Goal: Task Accomplishment & Management: Use online tool/utility

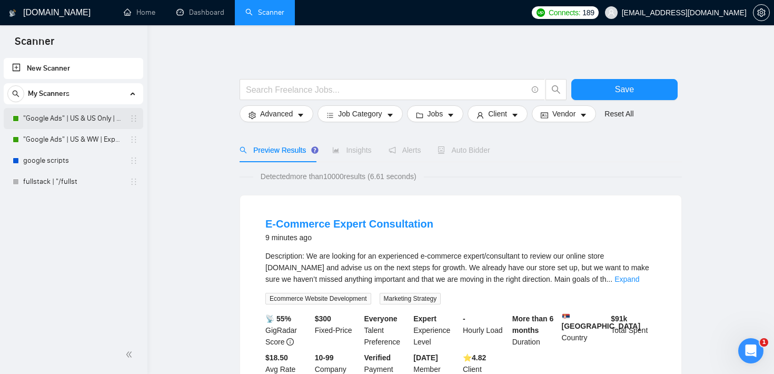
click at [105, 124] on link ""Google Ads" | US & US Only | Expert" at bounding box center [73, 118] width 100 height 21
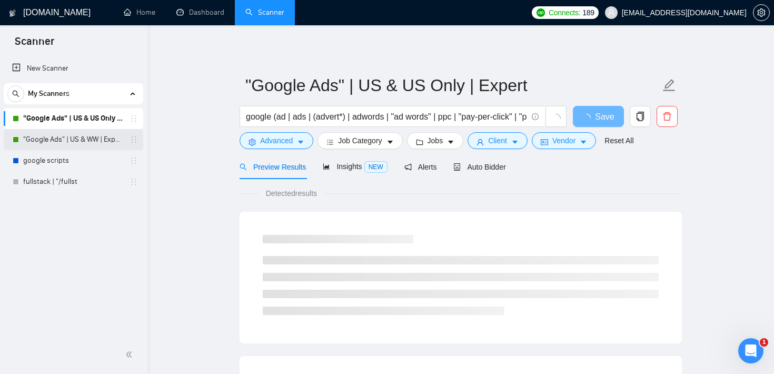
click at [97, 144] on link ""Google Ads" | US & WW | Expert" at bounding box center [73, 139] width 100 height 21
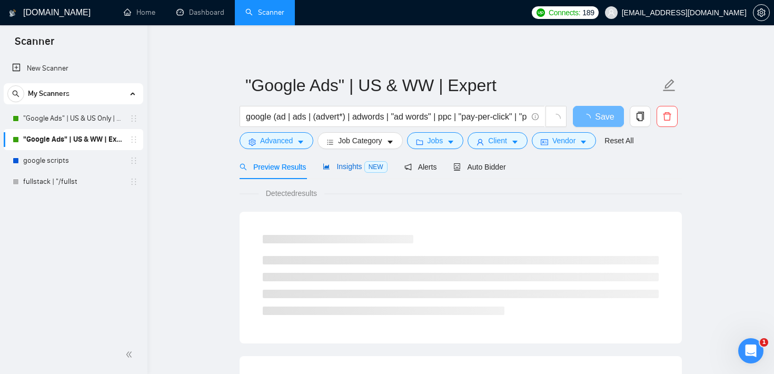
click at [361, 170] on span "Insights NEW" at bounding box center [355, 166] width 64 height 8
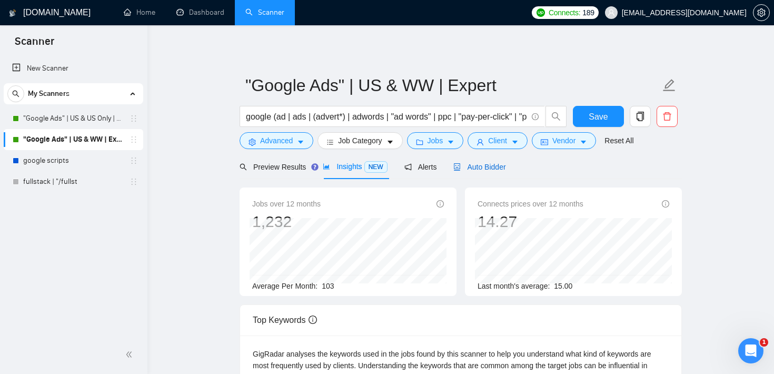
click at [506, 170] on span "Auto Bidder" at bounding box center [480, 167] width 52 height 8
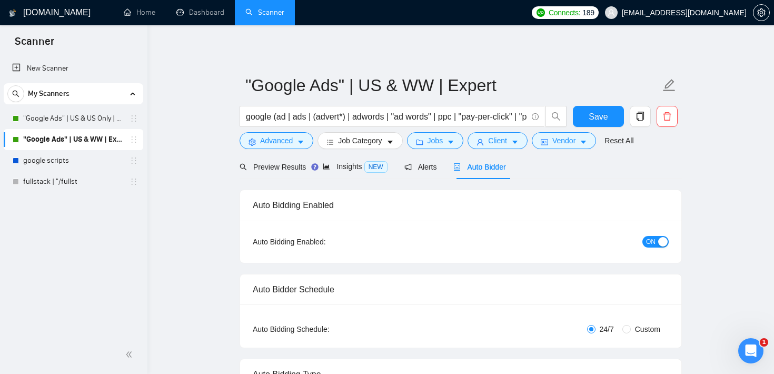
checkbox input "true"
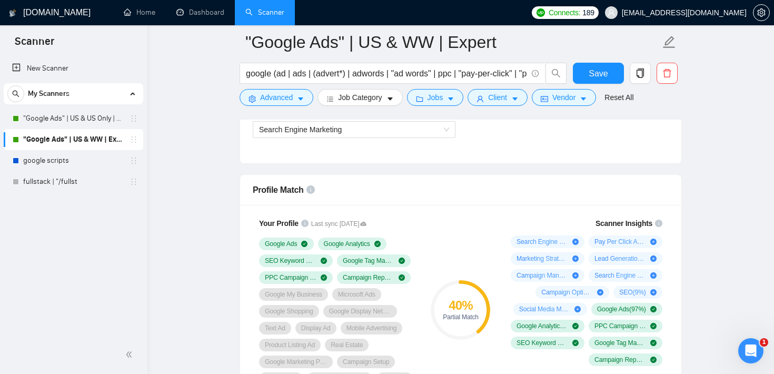
scroll to position [660, 0]
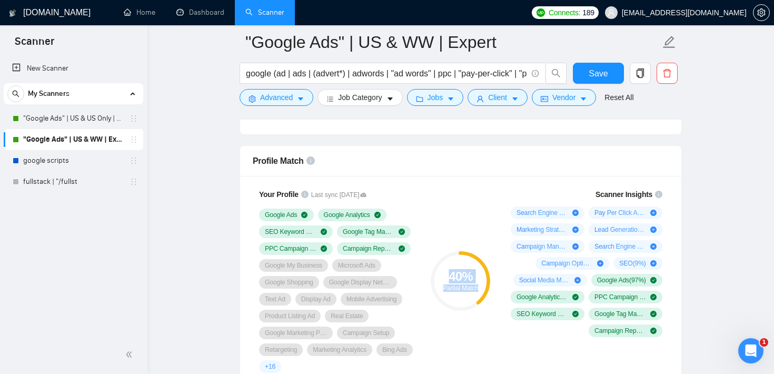
drag, startPoint x: 448, startPoint y: 269, endPoint x: 489, endPoint y: 290, distance: 46.0
click at [489, 290] on div "40 % Partial Match" at bounding box center [461, 280] width 60 height 21
click at [481, 200] on div "40 % Partial Match" at bounding box center [461, 280] width 71 height 197
click at [294, 96] on button "Advanced" at bounding box center [277, 97] width 74 height 17
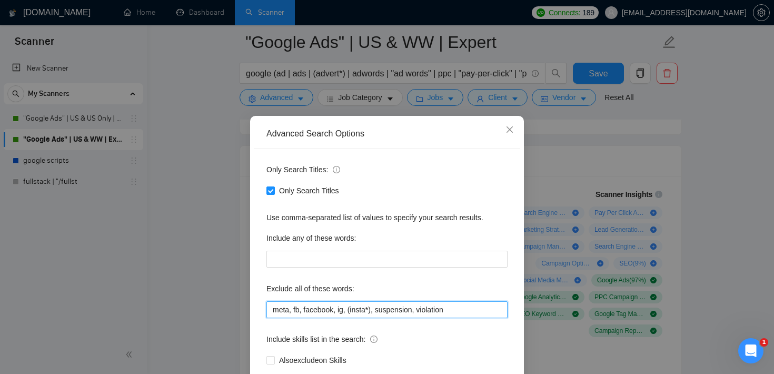
click at [324, 310] on input "meta, fb, facebook, ig, (insta*), suspension, violation" at bounding box center [387, 309] width 241 height 17
click at [512, 140] on span "Close" at bounding box center [510, 130] width 28 height 28
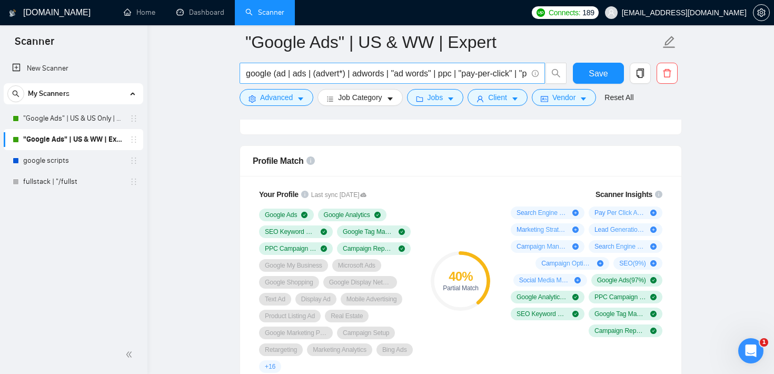
click at [323, 72] on input "google (ad | ads | (advert*) | adwords | "ad words" | ppc | "pay-per-click" | "…" at bounding box center [386, 73] width 281 height 13
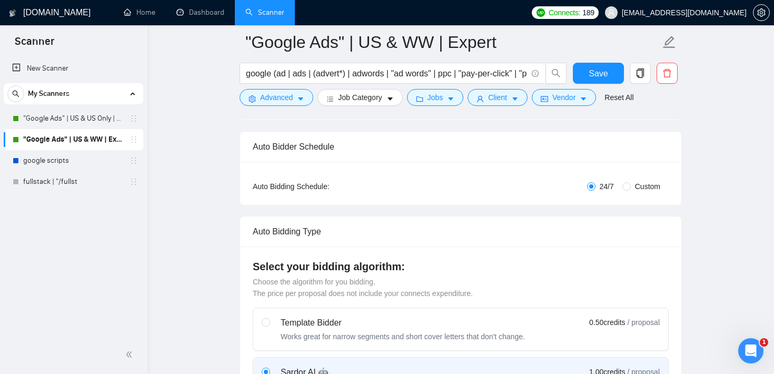
scroll to position [0, 0]
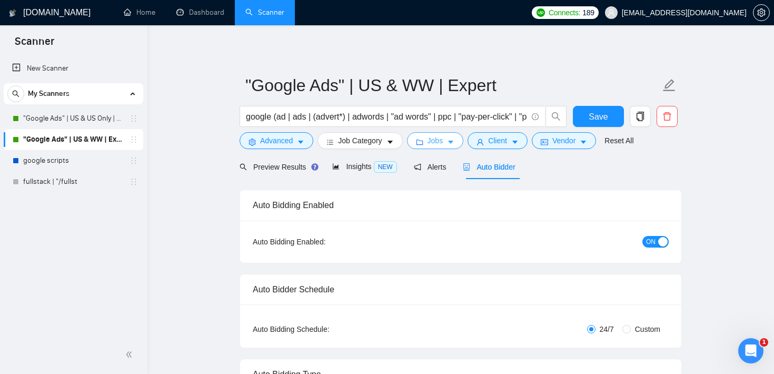
click at [435, 142] on span "Jobs" at bounding box center [436, 141] width 16 height 12
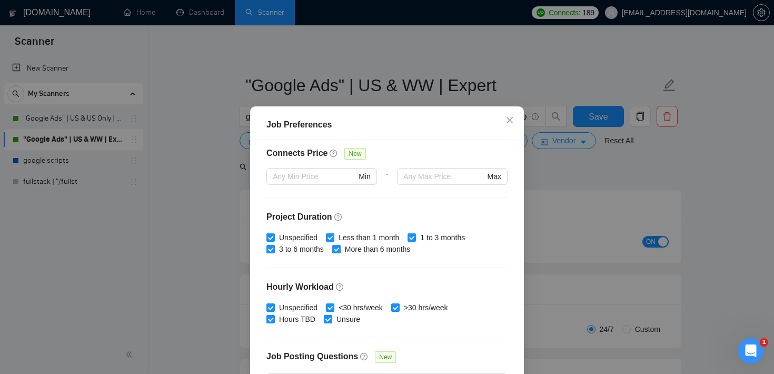
scroll to position [332, 0]
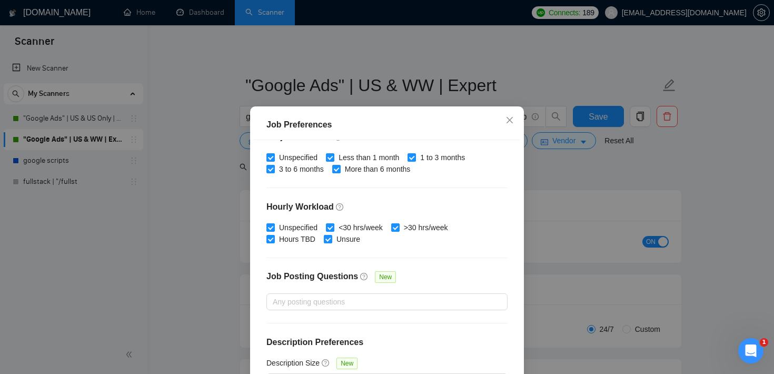
click at [593, 191] on div "Job Preferences Budget Project Type All Fixed Price Hourly Rate Fixed Price Bud…" at bounding box center [387, 187] width 774 height 374
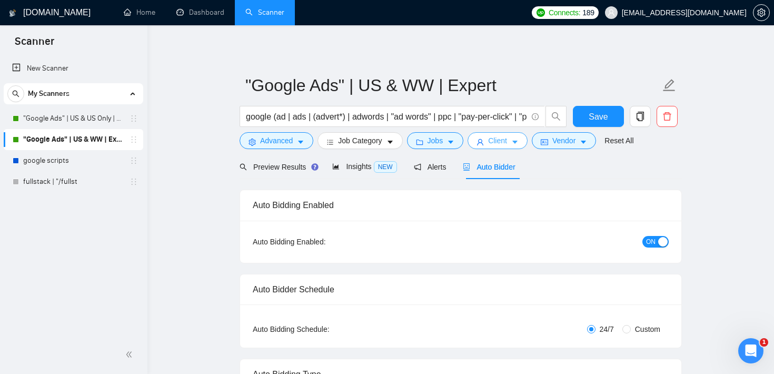
click at [506, 143] on span "Client" at bounding box center [497, 141] width 19 height 12
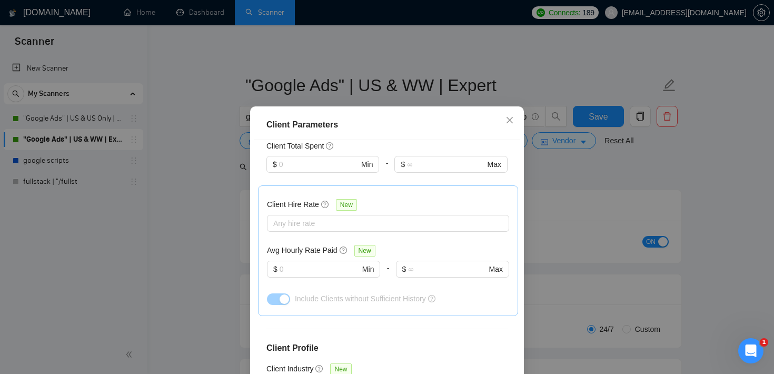
scroll to position [285, 0]
click at [317, 268] on input "text" at bounding box center [320, 269] width 80 height 12
click at [332, 220] on div at bounding box center [383, 222] width 227 height 13
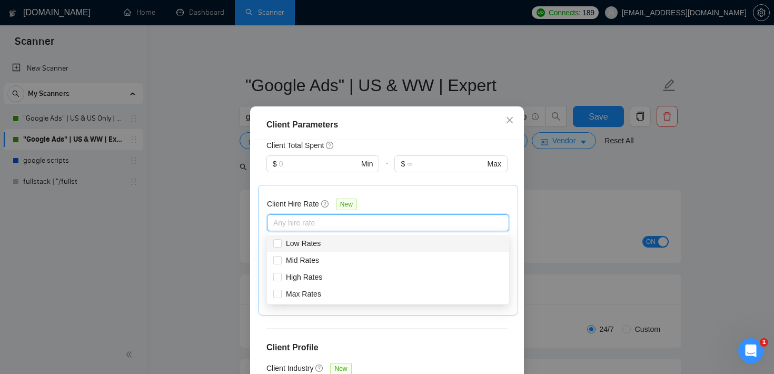
click at [418, 177] on div "$ Max" at bounding box center [451, 169] width 113 height 29
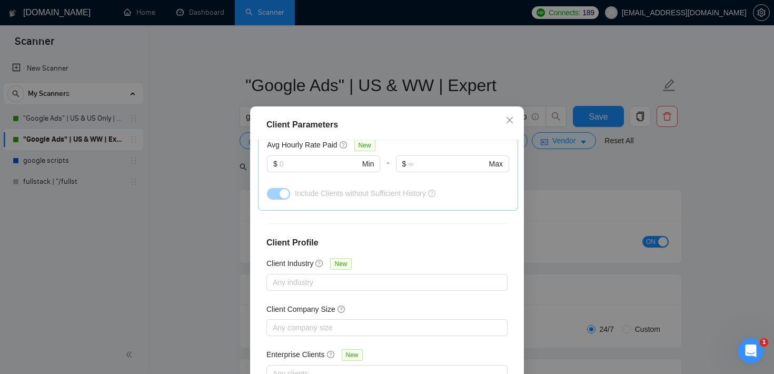
scroll to position [395, 0]
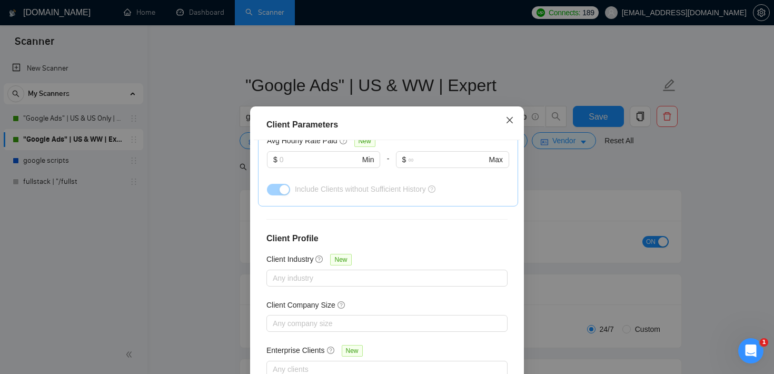
click at [514, 124] on span "Close" at bounding box center [510, 120] width 28 height 28
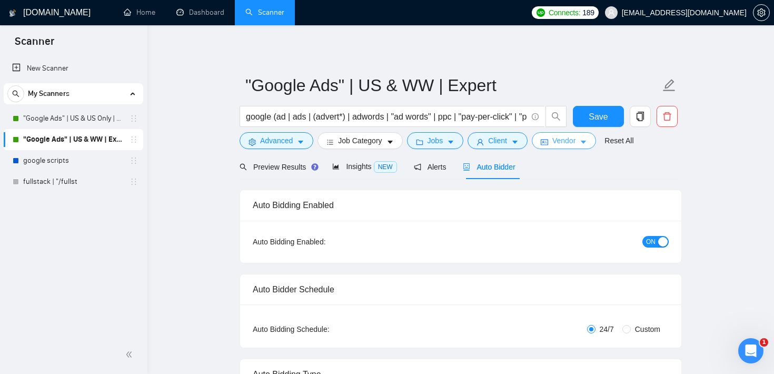
click at [568, 139] on span "Vendor" at bounding box center [564, 141] width 23 height 12
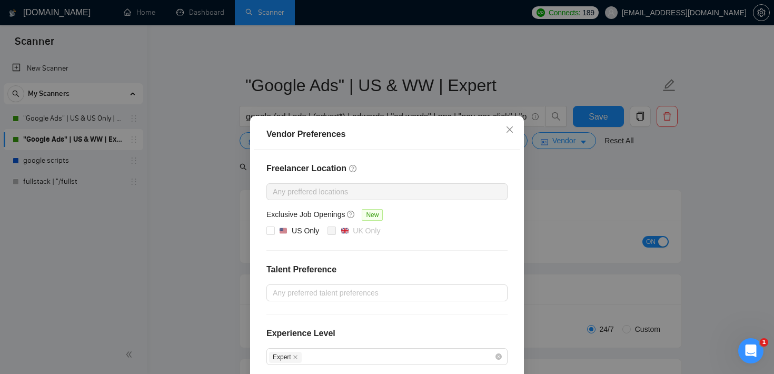
scroll to position [113, 0]
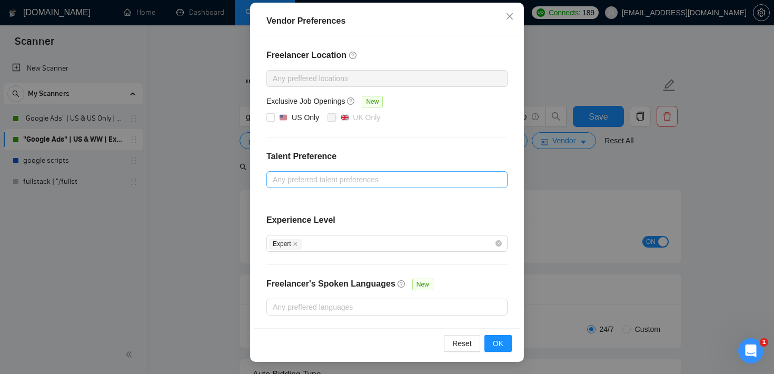
click at [359, 180] on div at bounding box center [381, 179] width 225 height 13
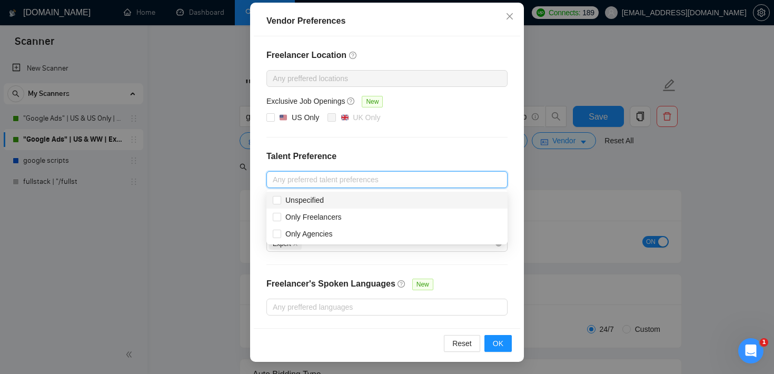
click at [709, 83] on div "Vendor Preferences Freelancer Location Any preffered locations Exclusive Job Op…" at bounding box center [387, 187] width 774 height 374
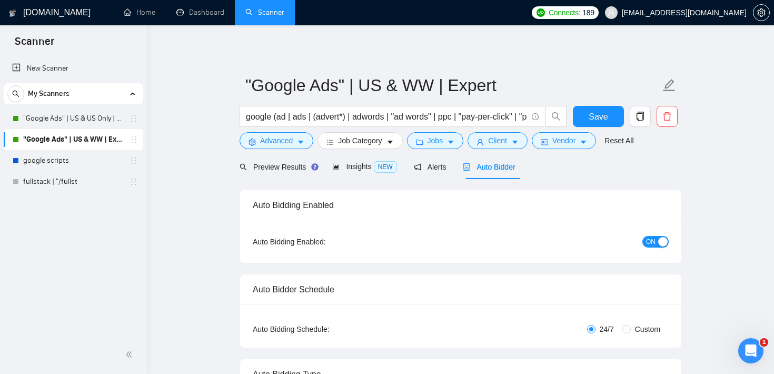
scroll to position [61, 0]
click at [298, 165] on span "Preview Results" at bounding box center [278, 167] width 76 height 8
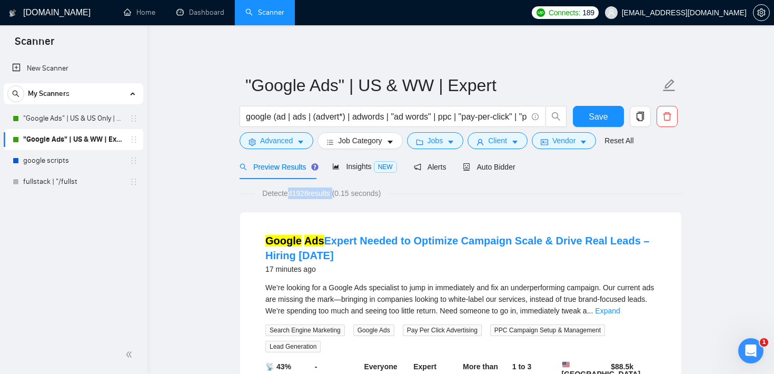
drag, startPoint x: 290, startPoint y: 193, endPoint x: 339, endPoint y: 192, distance: 49.0
click at [339, 192] on span "Detected 1928 results (0.15 seconds)" at bounding box center [321, 194] width 133 height 12
click at [368, 276] on div "Google Ads Expert Needed to Optimize Campaign Scale & Drive Real Leads – Hiring…" at bounding box center [460, 255] width 391 height 45
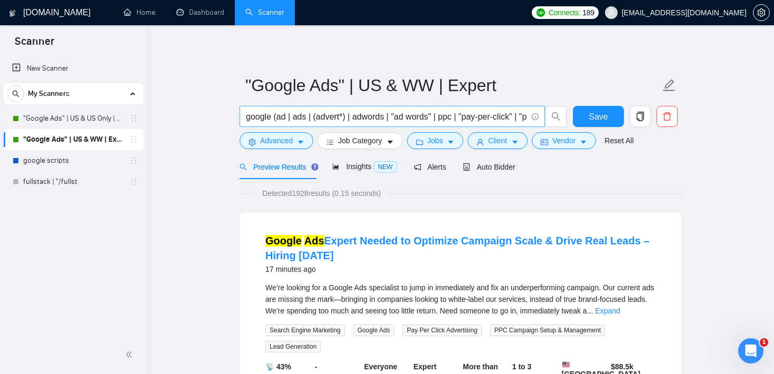
click at [387, 122] on input "google (ad | ads | (advert*) | adwords | "ad words" | ppc | "pay-per-click" | "…" at bounding box center [386, 116] width 281 height 13
click at [431, 136] on span "Jobs" at bounding box center [436, 141] width 16 height 12
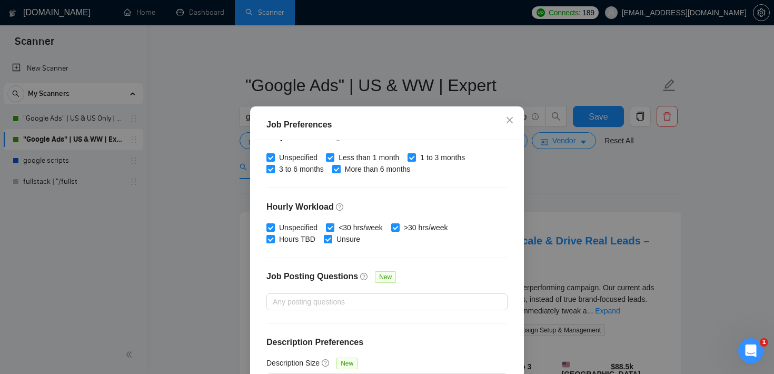
click at [272, 166] on input "3 to 6 months" at bounding box center [270, 168] width 7 height 7
checkbox input "false"
click at [333, 157] on input "Less than 1 month" at bounding box center [329, 156] width 7 height 7
checkbox input "false"
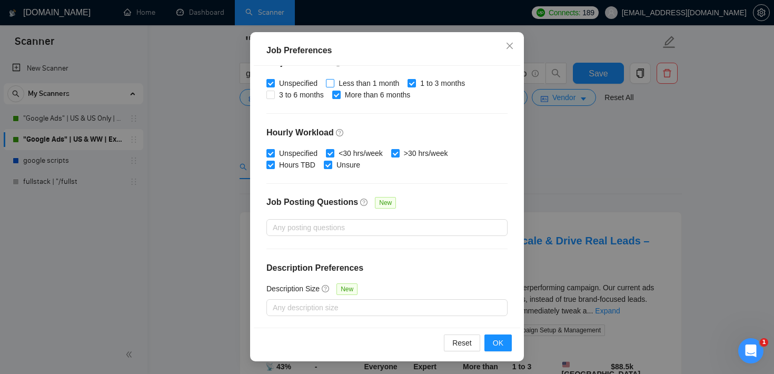
scroll to position [565, 0]
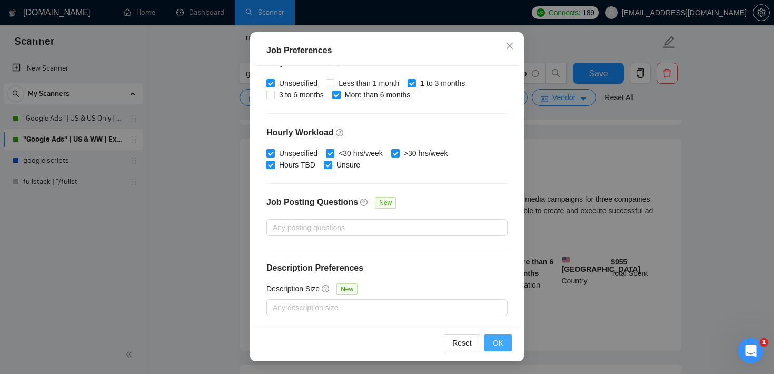
click at [493, 343] on button "OK" at bounding box center [498, 342] width 27 height 17
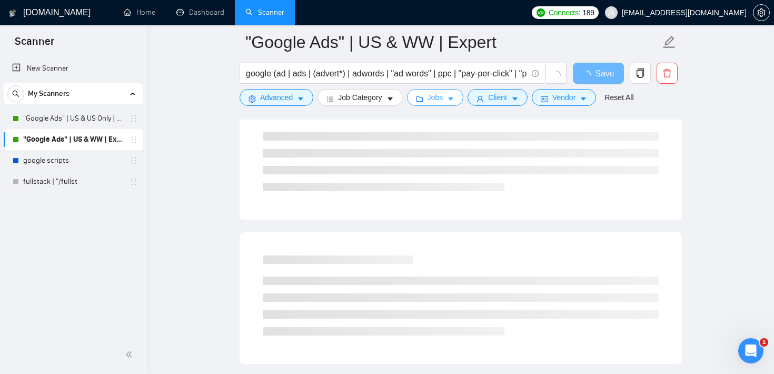
scroll to position [0, 0]
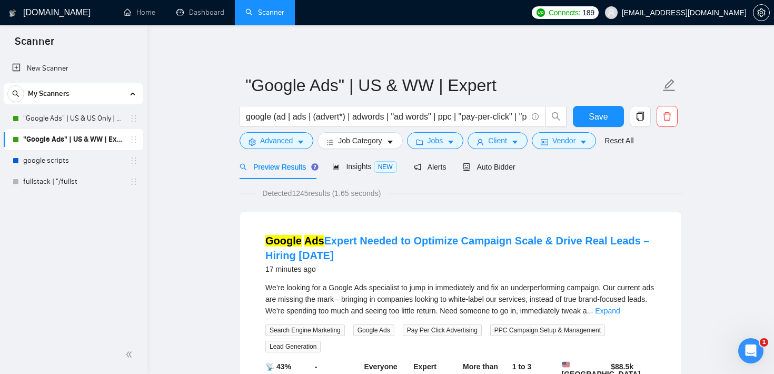
drag, startPoint x: 295, startPoint y: 190, endPoint x: 337, endPoint y: 189, distance: 42.2
click at [337, 189] on span "Detected 1245 results (1.65 seconds)" at bounding box center [321, 194] width 133 height 12
click at [438, 190] on div "Detected 1245 results (1.65 seconds)" at bounding box center [461, 194] width 442 height 12
click at [328, 122] on input "google (ad | ads | (advert*) | adwords | "ad words" | ppc | "pay-per-click" | "…" at bounding box center [386, 116] width 281 height 13
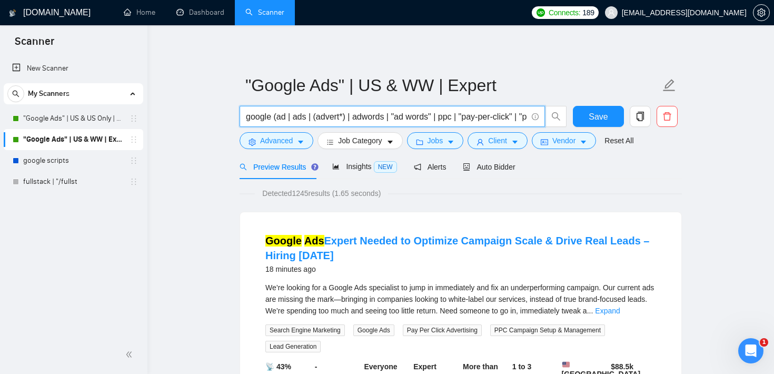
click at [328, 122] on input "google (ad | ads | (advert*) | adwords | "ad words" | ppc | "pay-per-click" | "…" at bounding box center [386, 116] width 281 height 13
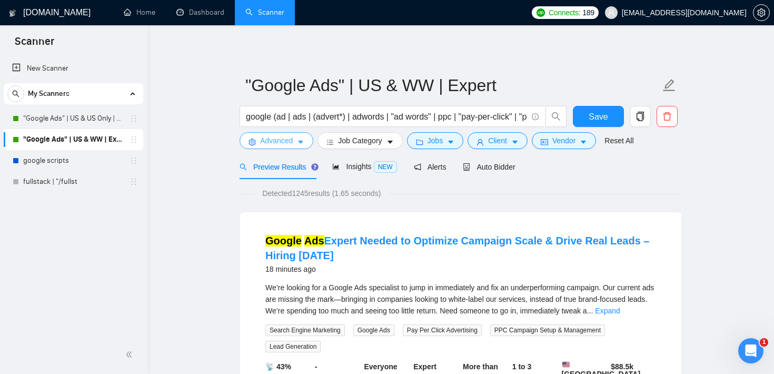
click at [290, 147] on button "Advanced" at bounding box center [277, 140] width 74 height 17
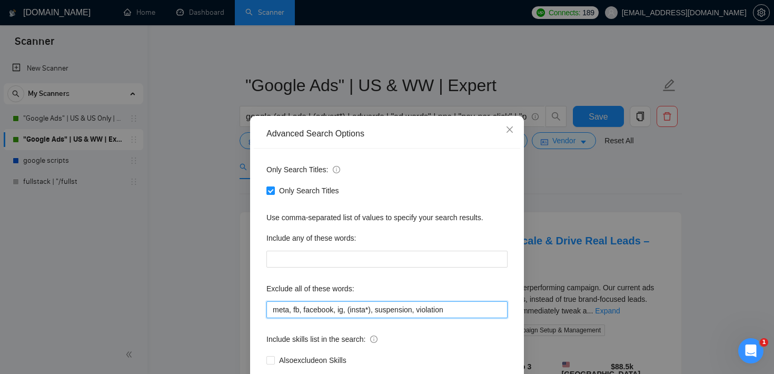
click at [351, 312] on input "meta, fb, facebook, ig, (insta*), suspension, violation" at bounding box center [387, 309] width 241 height 17
click at [585, 180] on div "Advanced Search Options Only Search Titles: Only Search Titles Use comma-separa…" at bounding box center [387, 187] width 774 height 374
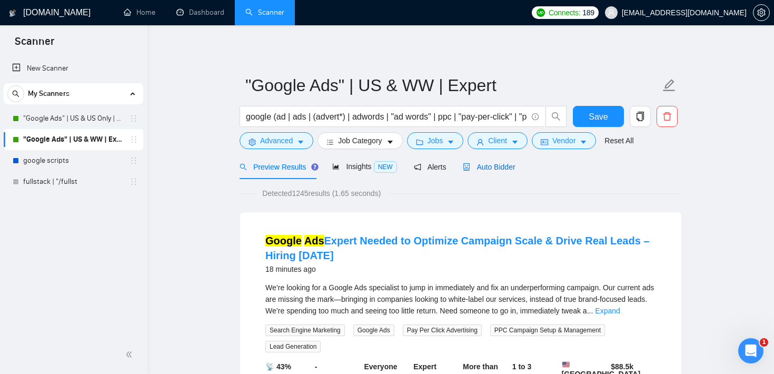
click at [492, 170] on span "Auto Bidder" at bounding box center [489, 167] width 52 height 8
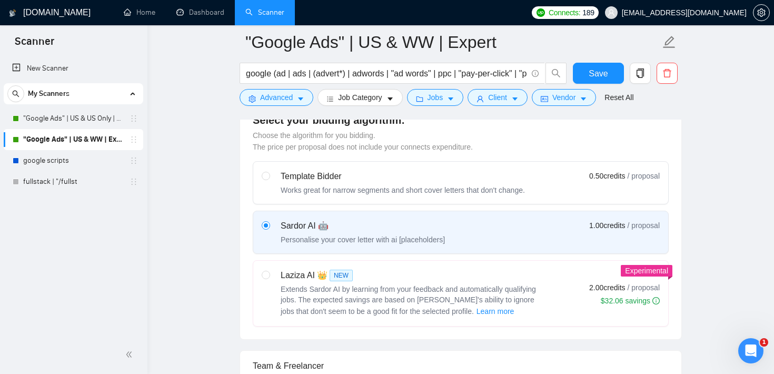
scroll to position [281, 0]
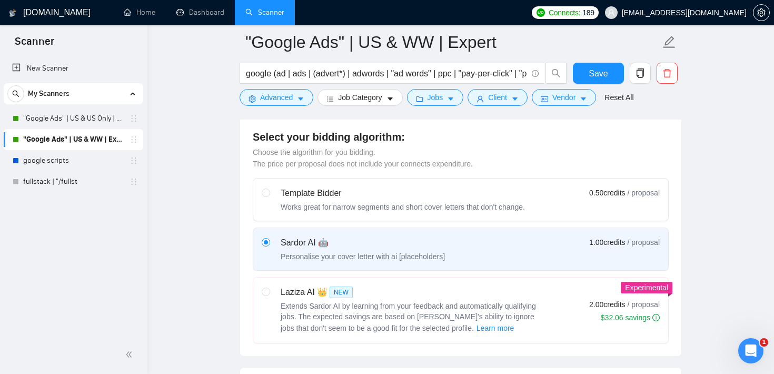
click at [484, 331] on span "Learn more" at bounding box center [496, 328] width 38 height 12
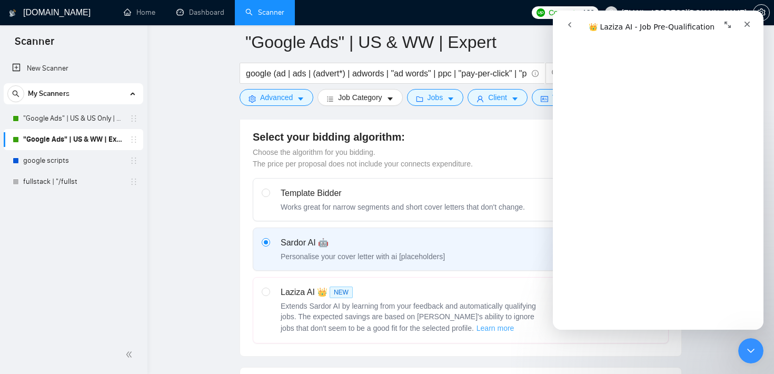
scroll to position [305, 0]
click at [292, 100] on span "Advanced" at bounding box center [276, 98] width 33 height 12
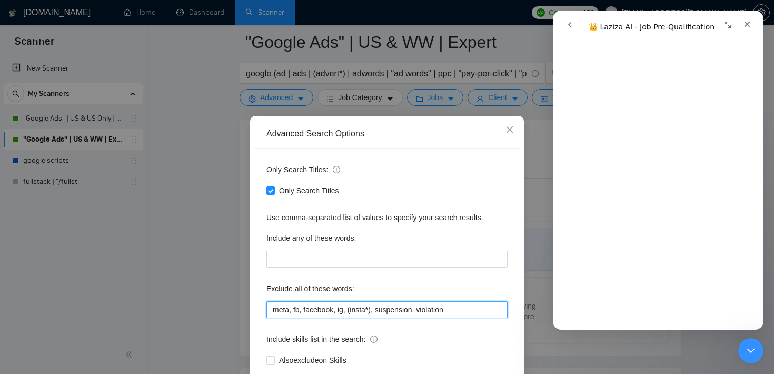
click at [338, 313] on input "meta, fb, facebook, ig, (insta*), suspension, violation" at bounding box center [387, 309] width 241 height 17
click at [509, 127] on icon "close" at bounding box center [510, 129] width 8 height 8
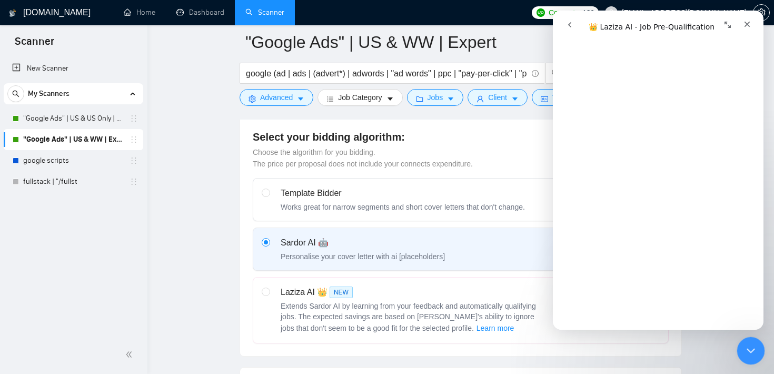
click at [747, 339] on div "Close Intercom Messenger" at bounding box center [749, 349] width 25 height 25
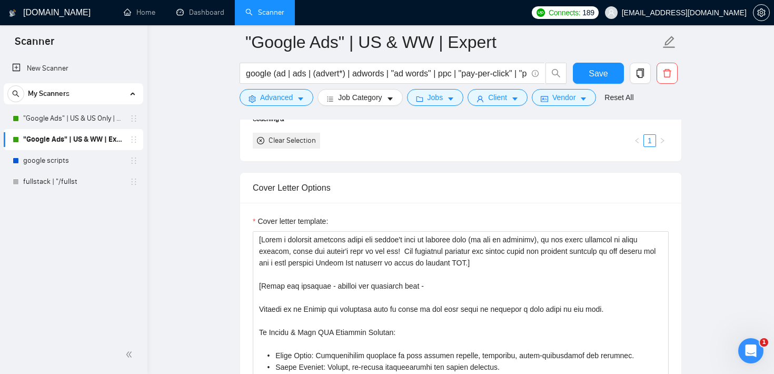
scroll to position [1114, 0]
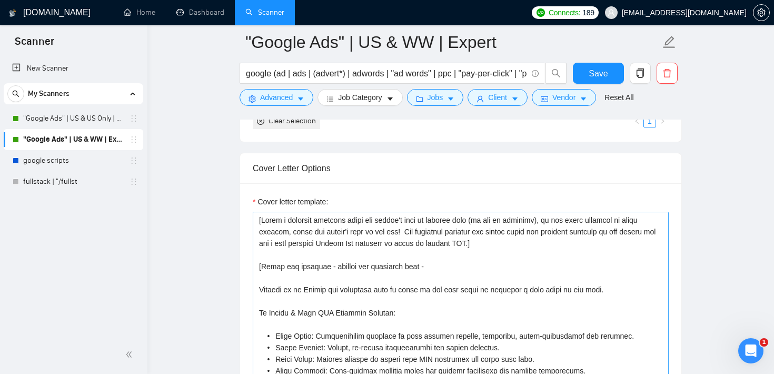
click at [494, 231] on textarea "Cover letter template:" at bounding box center [461, 330] width 416 height 237
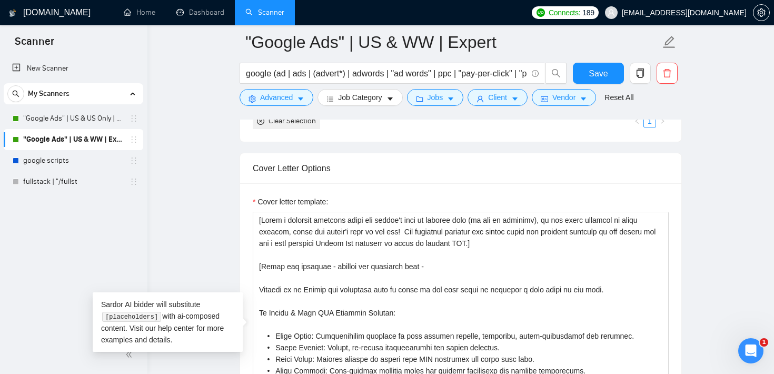
drag, startPoint x: 535, startPoint y: 244, endPoint x: 228, endPoint y: 221, distance: 308.5
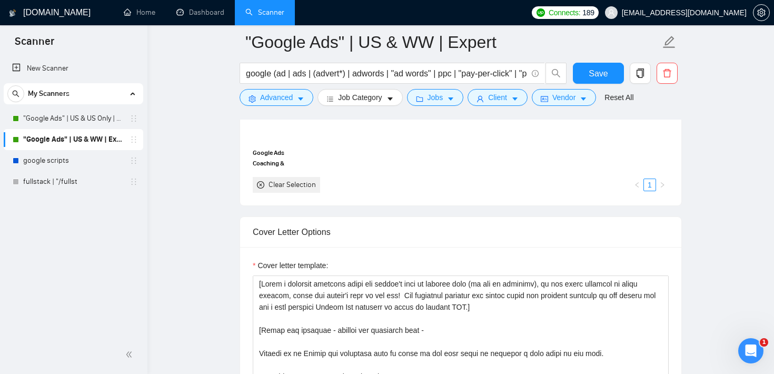
scroll to position [1050, 0]
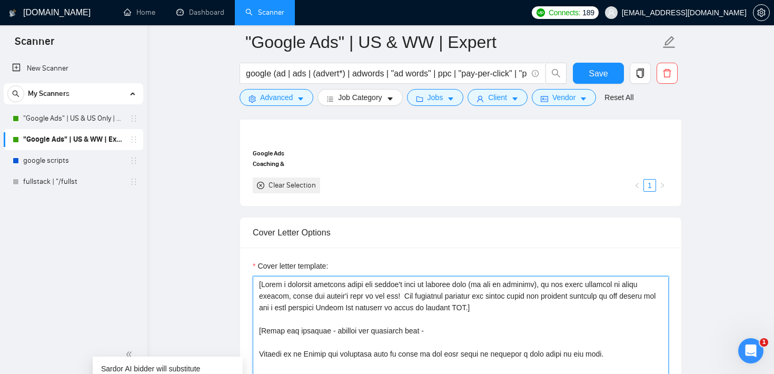
drag, startPoint x: 540, startPoint y: 311, endPoint x: 247, endPoint y: 282, distance: 294.3
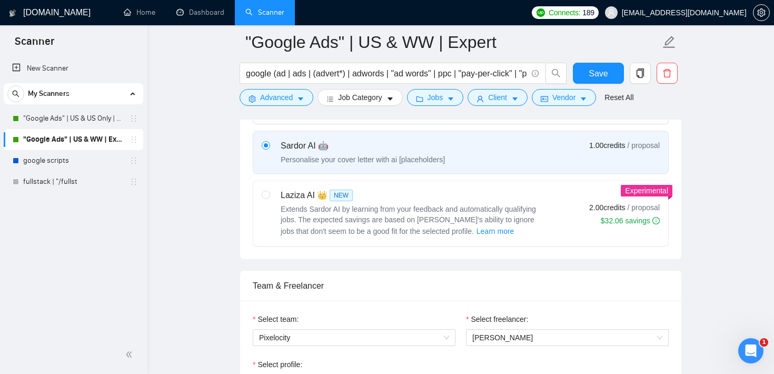
scroll to position [372, 0]
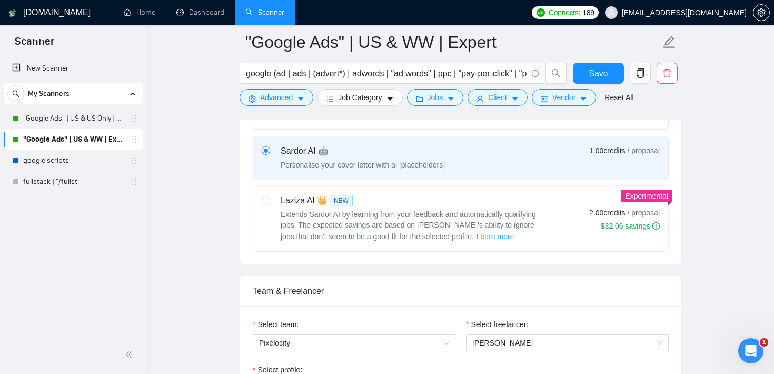
click at [477, 237] on span "Learn more" at bounding box center [496, 237] width 38 height 12
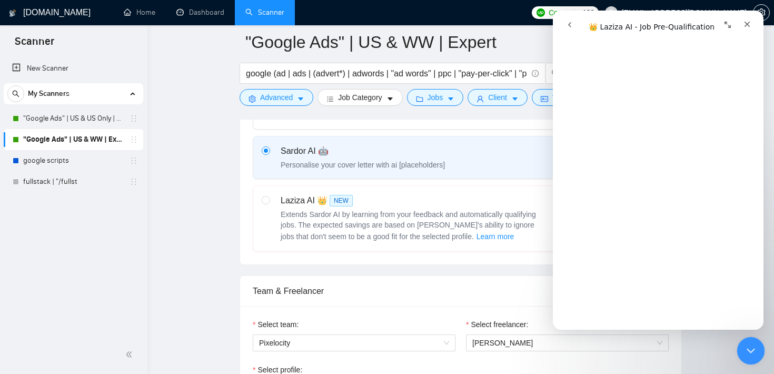
click at [751, 348] on icon "Close Intercom Messenger" at bounding box center [749, 349] width 13 height 13
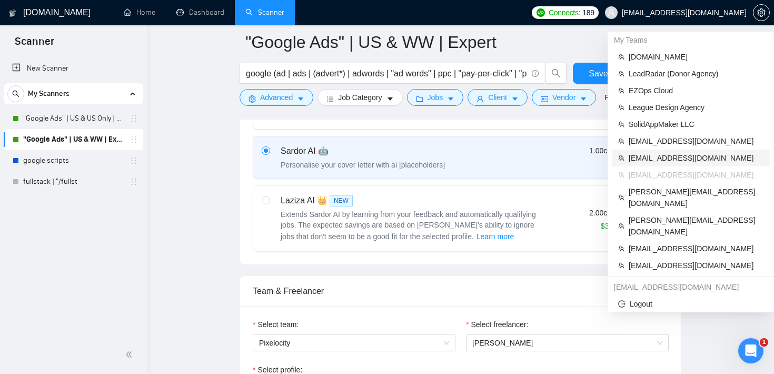
click at [675, 158] on span "[EMAIL_ADDRESS][DOMAIN_NAME]" at bounding box center [696, 158] width 135 height 12
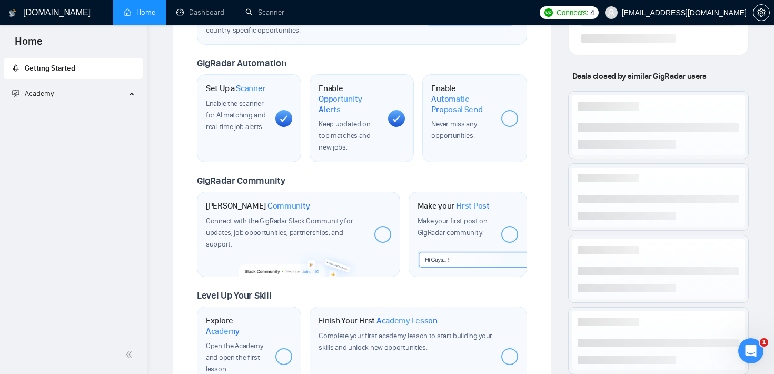
scroll to position [290, 0]
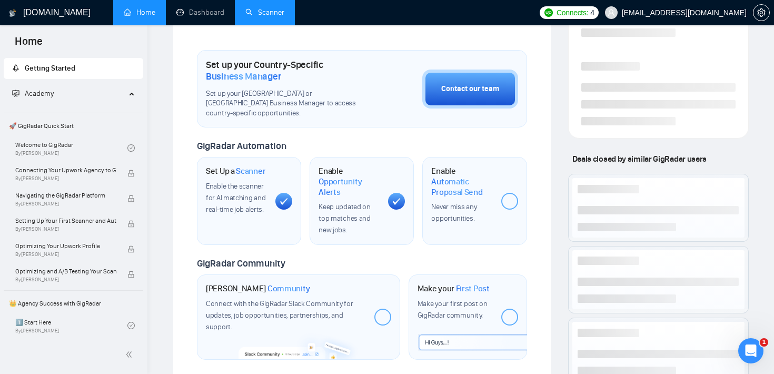
click at [262, 11] on link "Scanner" at bounding box center [264, 12] width 39 height 9
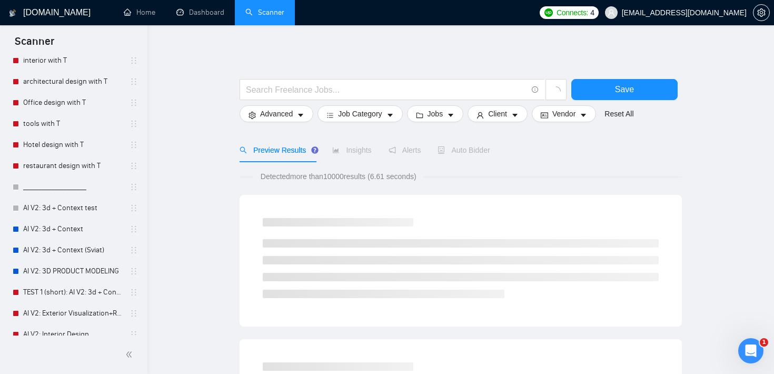
scroll to position [140, 0]
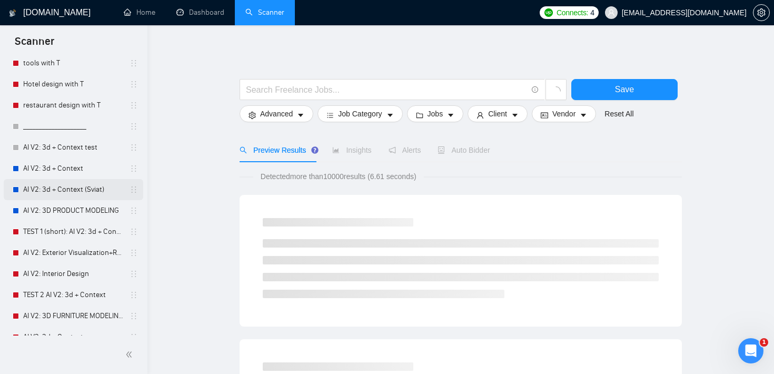
click at [80, 190] on link "AI V2: 3d + Context (Sviat)" at bounding box center [73, 189] width 100 height 21
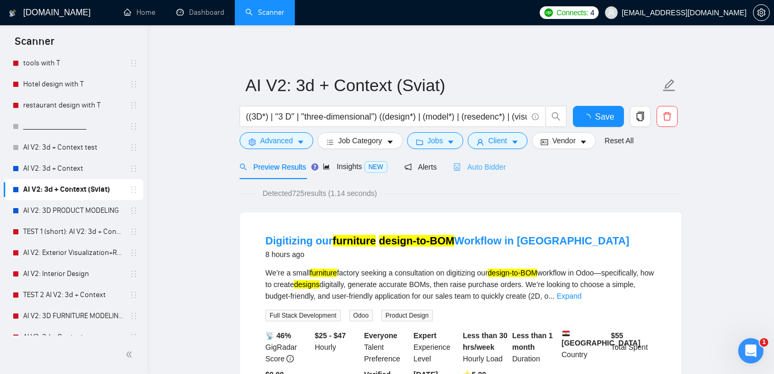
click at [485, 155] on div "Auto Bidder" at bounding box center [480, 166] width 52 height 25
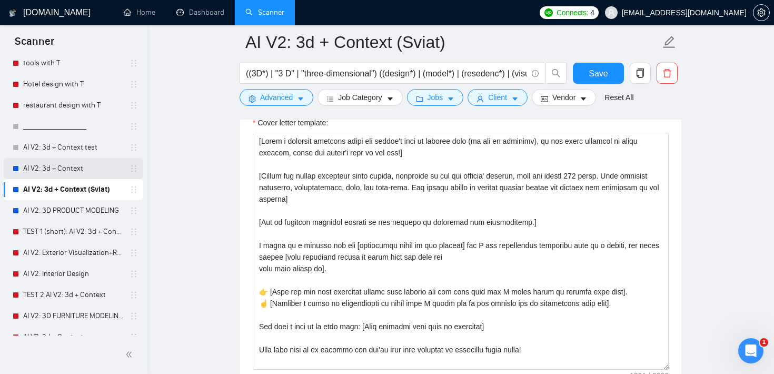
click at [83, 168] on link "AI V2: 3d + Context" at bounding box center [73, 168] width 100 height 21
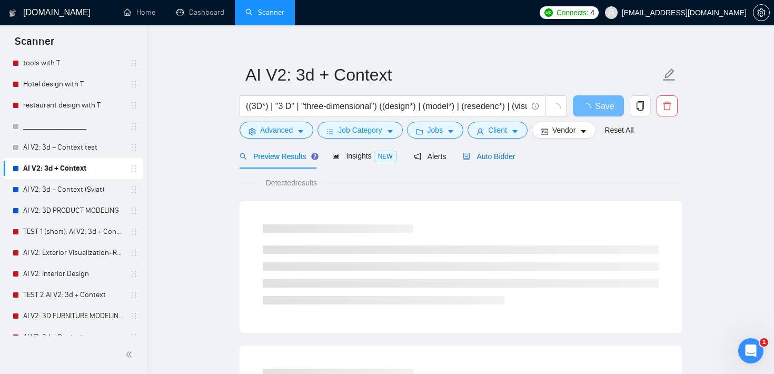
click at [504, 151] on div "Auto Bidder" at bounding box center [489, 157] width 52 height 12
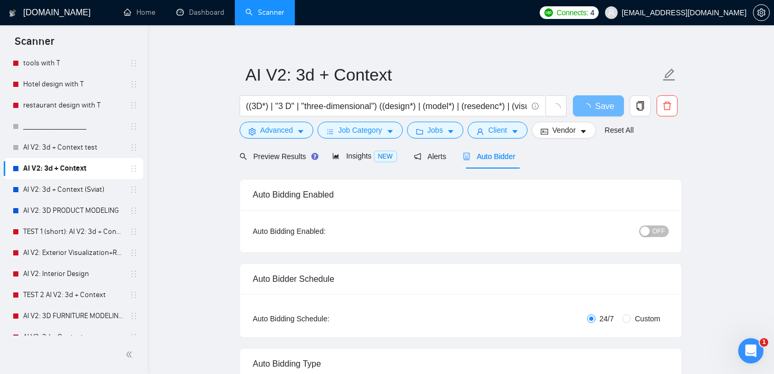
checkbox input "true"
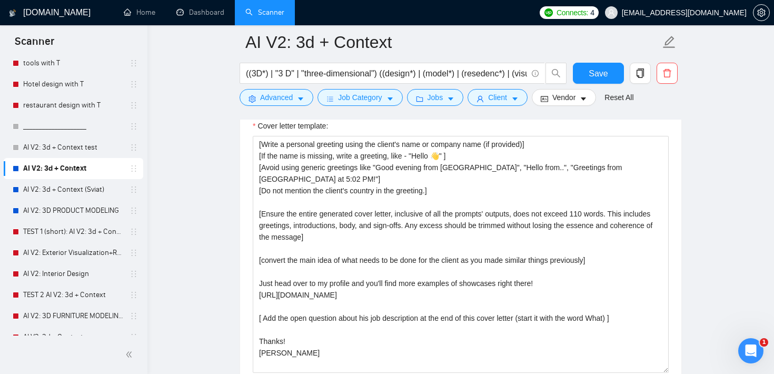
scroll to position [1260, 0]
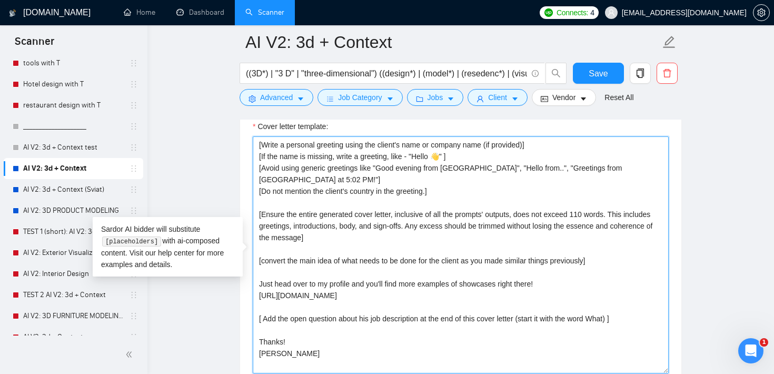
drag, startPoint x: 442, startPoint y: 189, endPoint x: 196, endPoint y: 130, distance: 253.5
click at [196, 130] on main "AI V2: 3d + Context ((3D*) | "3 D" | "three-dimensional") ((design*) | (model*)…" at bounding box center [460, 290] width 593 height 3017
click at [360, 233] on textarea "[Write a personal greeting using the client's name or company name (if provided…" at bounding box center [461, 254] width 416 height 237
drag, startPoint x: 359, startPoint y: 238, endPoint x: 250, endPoint y: 211, distance: 112.2
click at [250, 211] on div "Cover letter template: [Write a personal greeting using the client's name or co…" at bounding box center [460, 253] width 441 height 291
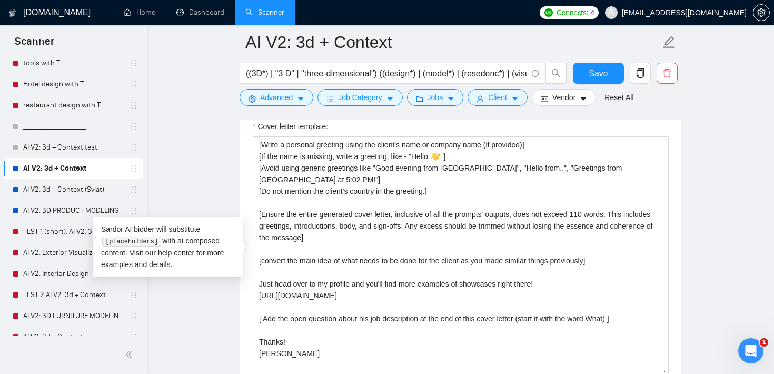
click at [220, 194] on main "AI V2: 3d + Context ((3D*) | "3 D" | "three-dimensional") ((design*) | (model*)…" at bounding box center [460, 290] width 593 height 3017
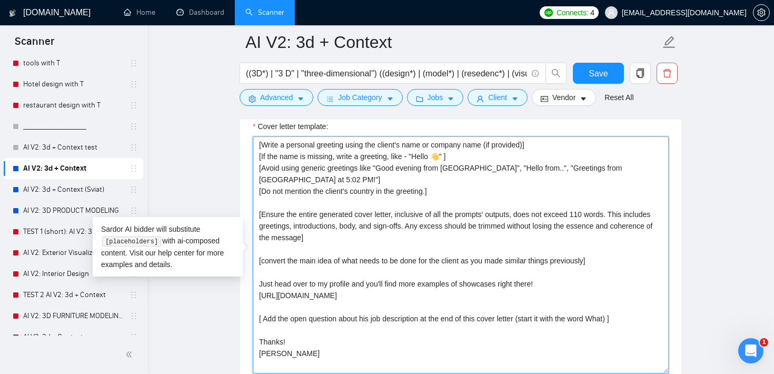
drag, startPoint x: 288, startPoint y: 274, endPoint x: 245, endPoint y: 262, distance: 44.5
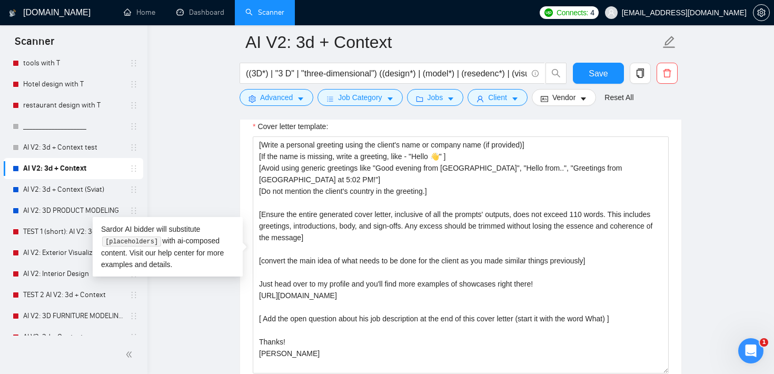
click at [206, 167] on main "AI V2: 3d + Context ((3D*) | "3 D" | "three-dimensional") ((design*) | (model*)…" at bounding box center [460, 290] width 593 height 3017
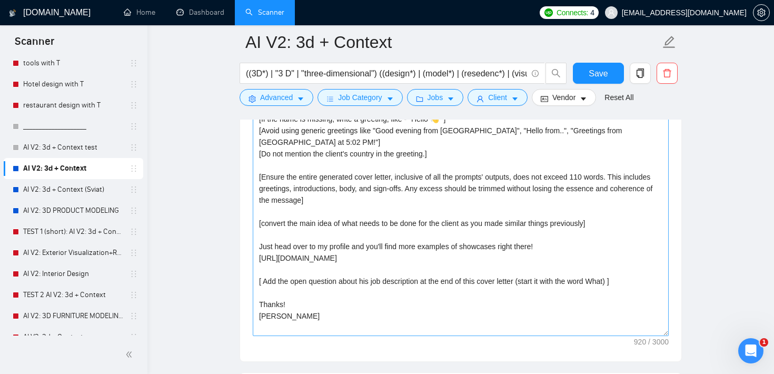
scroll to position [1298, 0]
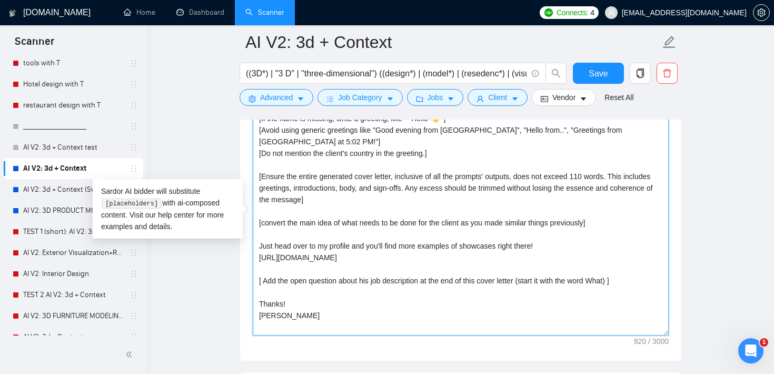
drag, startPoint x: 329, startPoint y: 253, endPoint x: 247, endPoint y: 247, distance: 82.9
click at [247, 247] on div "Cover letter template: [Write a personal greeting using the client's name or co…" at bounding box center [460, 215] width 441 height 291
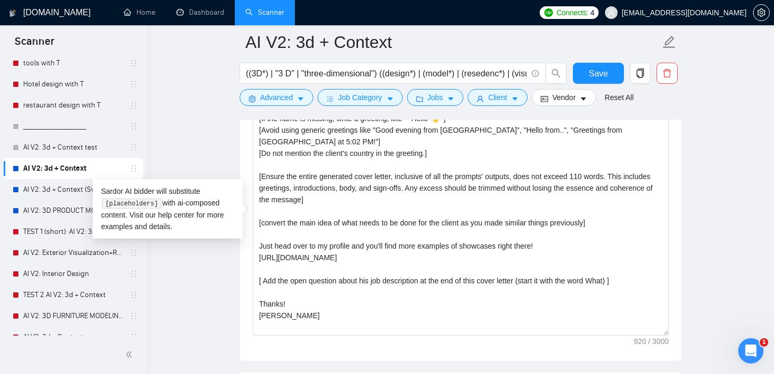
click at [215, 143] on main "AI V2: 3d + Context ((3D*) | "3 D" | "three-dimensional") ((design*) | (model*)…" at bounding box center [460, 252] width 593 height 3017
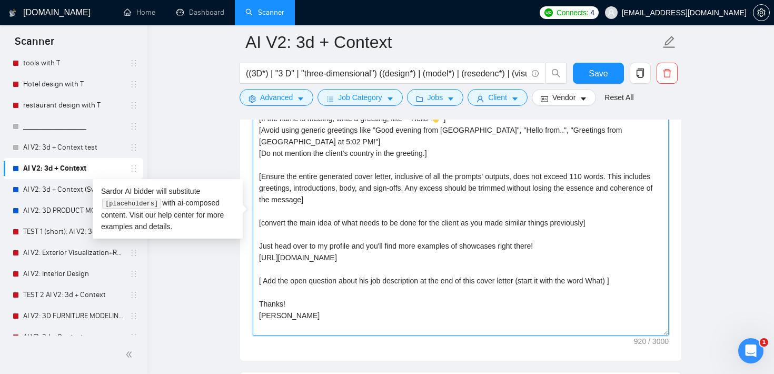
drag, startPoint x: 324, startPoint y: 263, endPoint x: 250, endPoint y: 248, distance: 75.9
click at [250, 248] on div "Cover letter template: [Write a personal greeting using the client's name or co…" at bounding box center [460, 215] width 441 height 291
drag, startPoint x: 299, startPoint y: 295, endPoint x: 255, endPoint y: 284, distance: 45.1
click at [255, 283] on textarea "[Write a personal greeting using the client's name or company name (if provided…" at bounding box center [461, 217] width 416 height 237
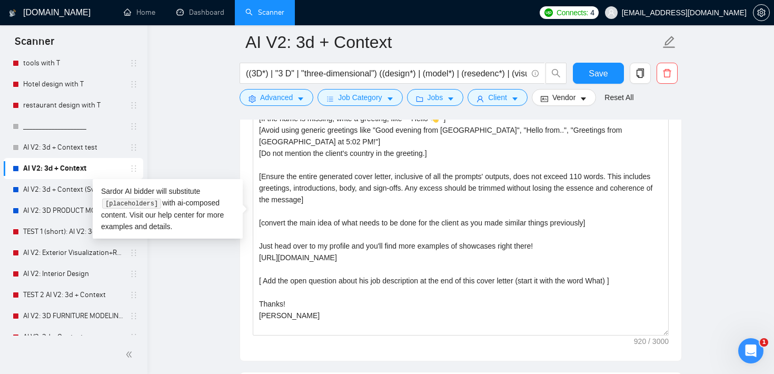
click at [231, 275] on main "AI V2: 3d + Context ((3D*) | "3 D" | "three-dimensional") ((design*) | (model*)…" at bounding box center [460, 252] width 593 height 3017
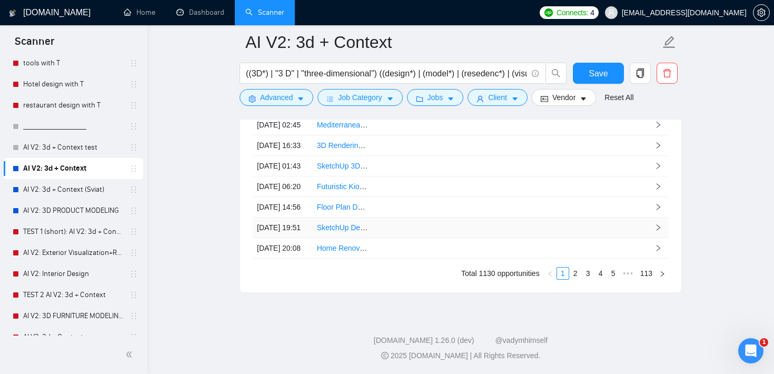
scroll to position [2882, 0]
click at [628, 271] on span "•••" at bounding box center [628, 273] width 17 height 13
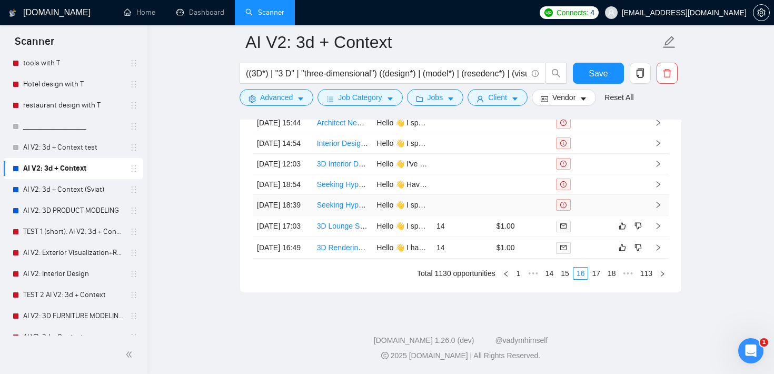
scroll to position [2866, 0]
click at [594, 279] on link "17" at bounding box center [596, 274] width 15 height 12
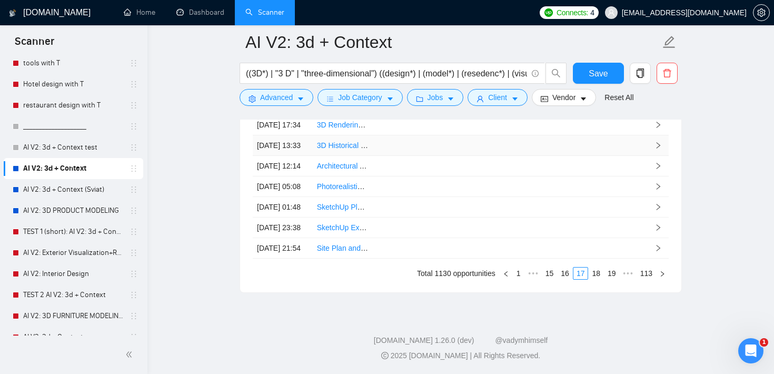
scroll to position [2869, 0]
click at [590, 279] on link "18" at bounding box center [596, 274] width 15 height 12
click at [605, 279] on link "20" at bounding box center [612, 274] width 15 height 12
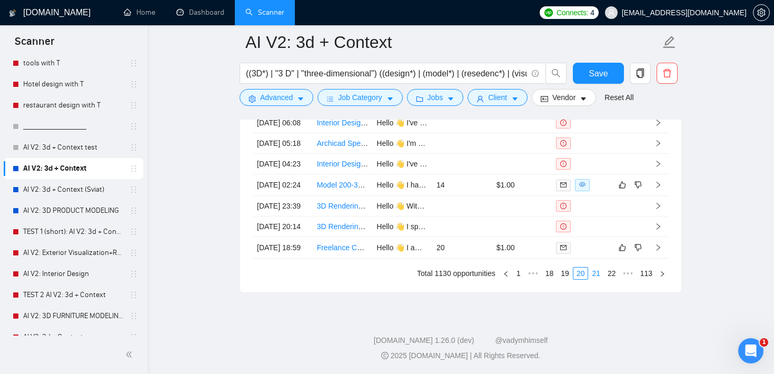
click at [596, 279] on link "21" at bounding box center [596, 274] width 15 height 12
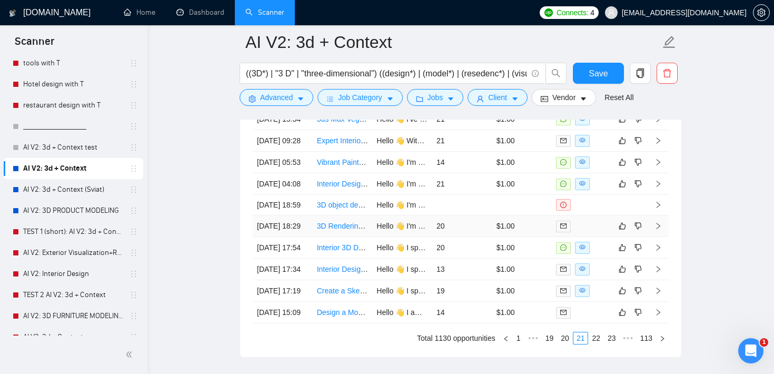
scroll to position [2719, 0]
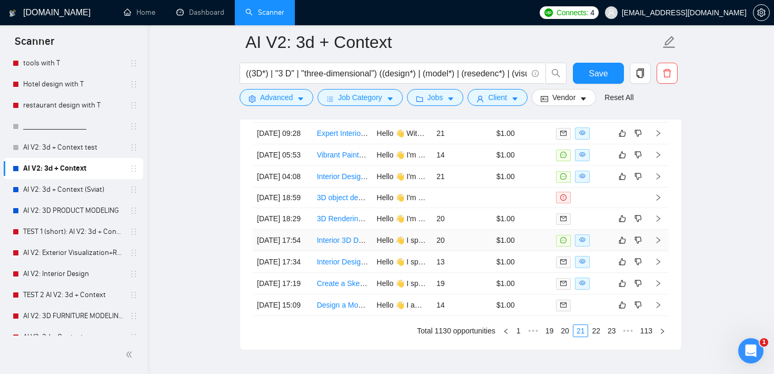
click at [466, 251] on td "20" at bounding box center [462, 241] width 60 height 22
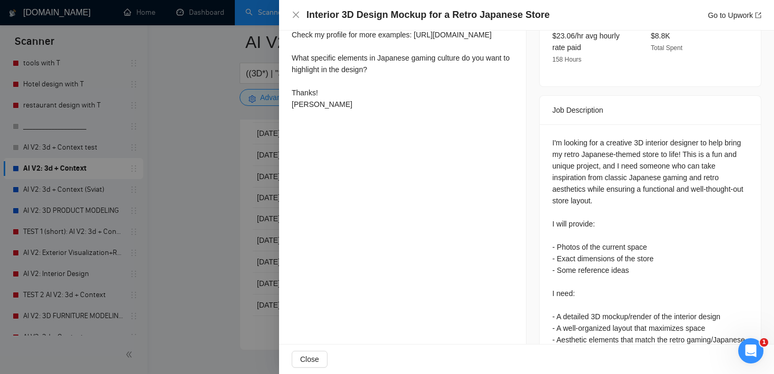
scroll to position [389, 0]
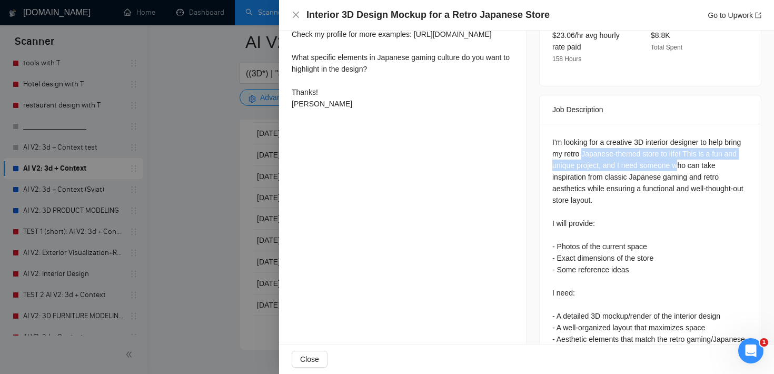
drag, startPoint x: 603, startPoint y: 151, endPoint x: 709, endPoint y: 160, distance: 106.8
click at [709, 160] on div "I'm looking for a creative 3D interior designer to help bring my retro Japanese…" at bounding box center [651, 321] width 196 height 371
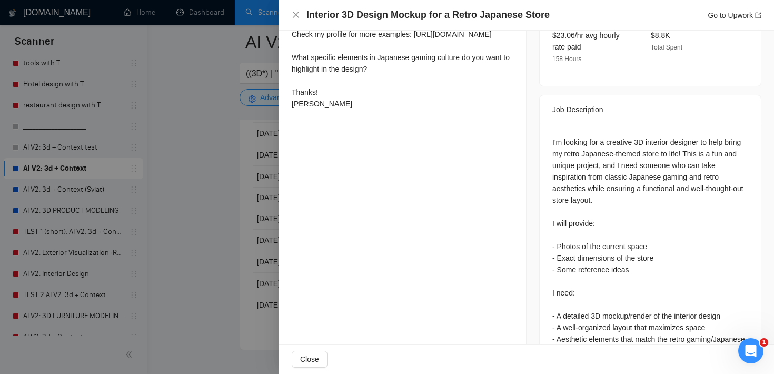
click at [660, 212] on div "I'm looking for a creative 3D interior designer to help bring my retro Japanese…" at bounding box center [651, 321] width 196 height 371
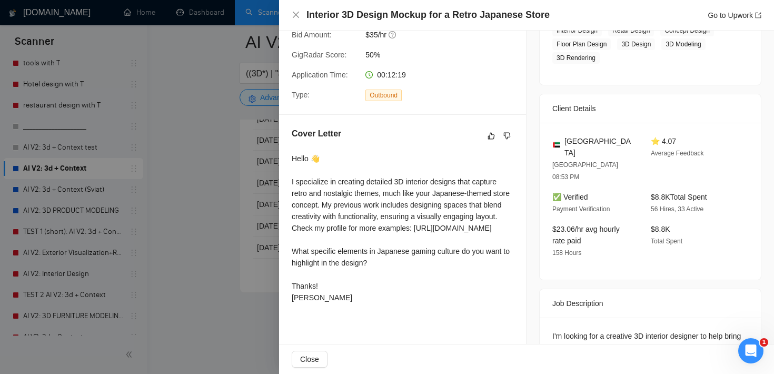
scroll to position [195, 0]
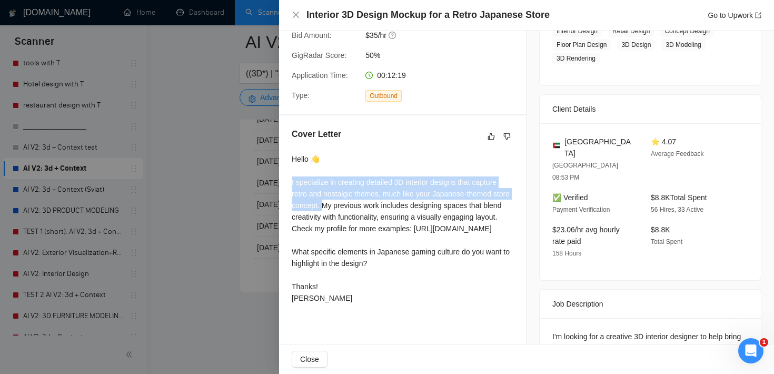
drag, startPoint x: 291, startPoint y: 182, endPoint x: 344, endPoint y: 206, distance: 58.7
click at [344, 206] on div "Cover Letter Hello 👋 I specialize in creating detailed 3D interior designs that…" at bounding box center [402, 217] width 247 height 205
click at [438, 193] on div "Hello 👋 I specialize in creating detailed 3D interior designs that capture retr…" at bounding box center [403, 228] width 222 height 151
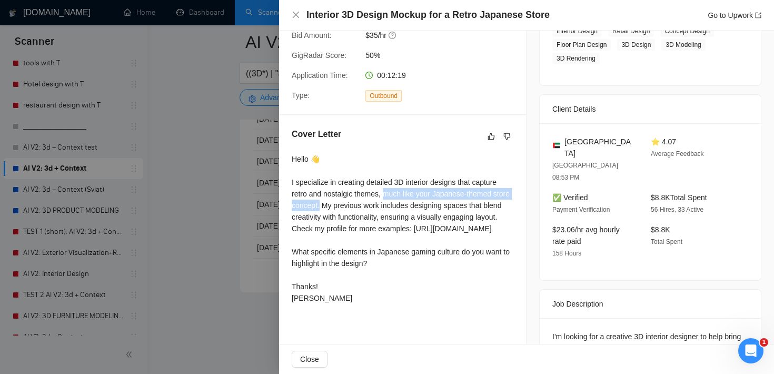
drag, startPoint x: 341, startPoint y: 206, endPoint x: 386, endPoint y: 193, distance: 46.5
click at [386, 193] on div "Hello 👋 I specialize in creating detailed 3D interior designs that capture retr…" at bounding box center [403, 228] width 222 height 151
click at [364, 221] on div "Hello 👋 I specialize in creating detailed 3D interior designs that capture retr…" at bounding box center [403, 228] width 222 height 151
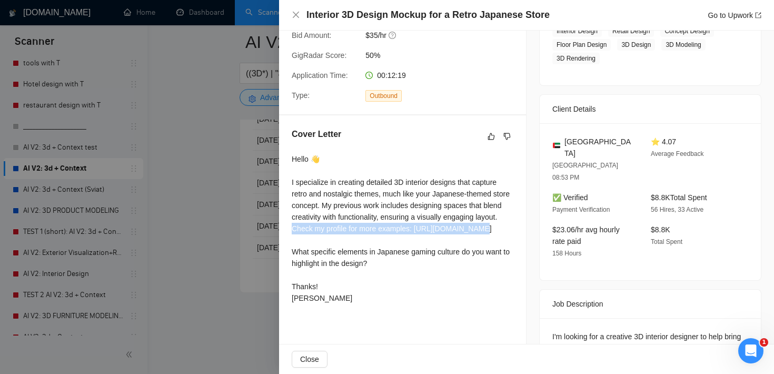
drag, startPoint x: 315, startPoint y: 228, endPoint x: 503, endPoint y: 228, distance: 188.1
click at [503, 228] on div "Hello 👋 I specialize in creating detailed 3D interior designs that capture retr…" at bounding box center [403, 228] width 222 height 151
click at [353, 224] on div "Hello 👋 I specialize in creating detailed 3D interior designs that capture retr…" at bounding box center [403, 228] width 222 height 151
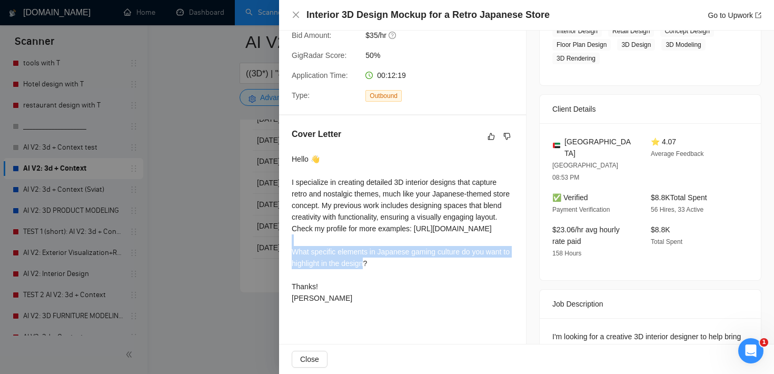
drag, startPoint x: 380, startPoint y: 262, endPoint x: 288, endPoint y: 251, distance: 92.3
click at [288, 251] on div "Cover Letter Hello 👋 I specialize in creating detailed 3D interior designs that…" at bounding box center [402, 217] width 247 height 205
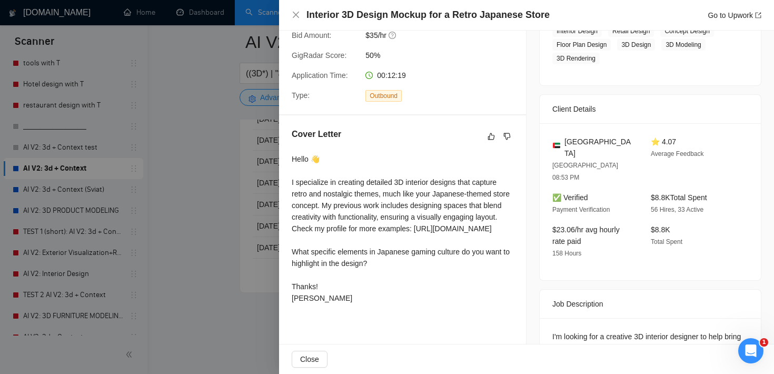
click at [237, 184] on div at bounding box center [387, 187] width 774 height 374
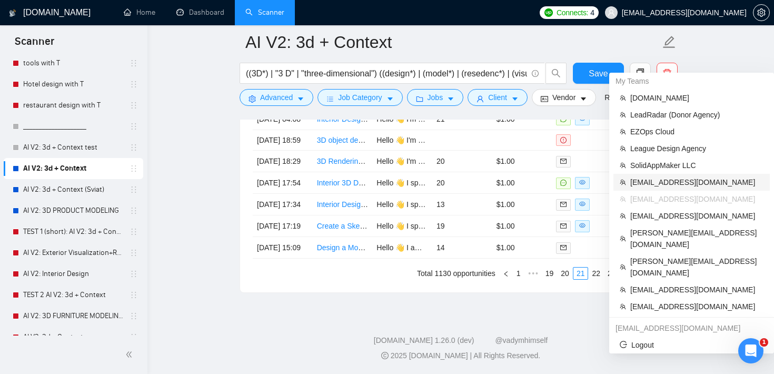
click at [685, 176] on span "[EMAIL_ADDRESS][DOMAIN_NAME]" at bounding box center [697, 182] width 133 height 12
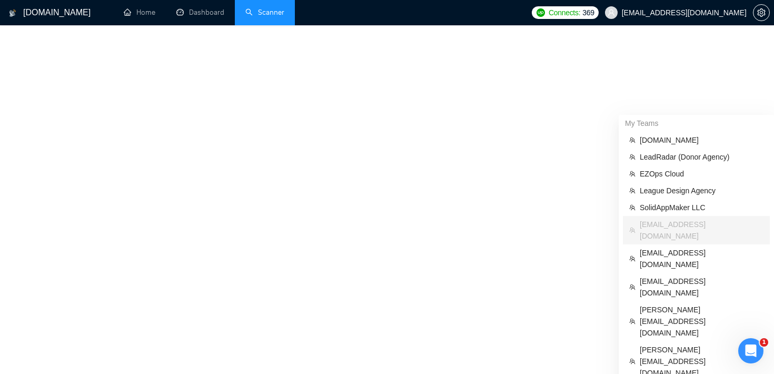
scroll to position [498, 0]
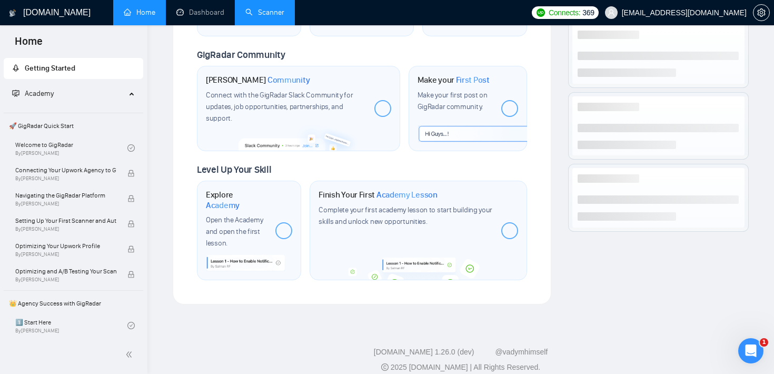
click at [271, 15] on link "Scanner" at bounding box center [264, 12] width 39 height 9
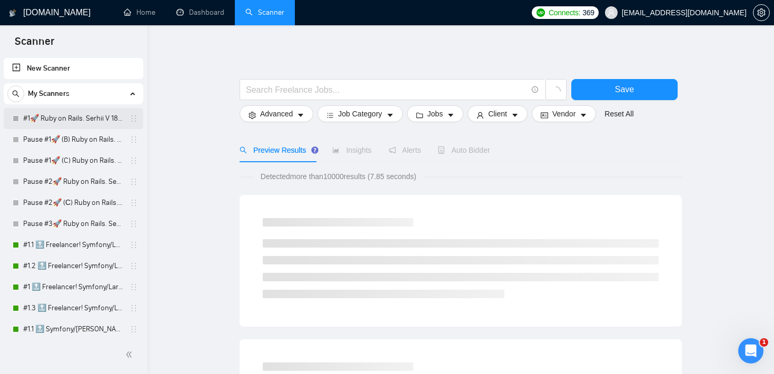
click at [71, 117] on link "#1🚀 Ruby on Rails. Serhii V 18/03" at bounding box center [73, 118] width 100 height 21
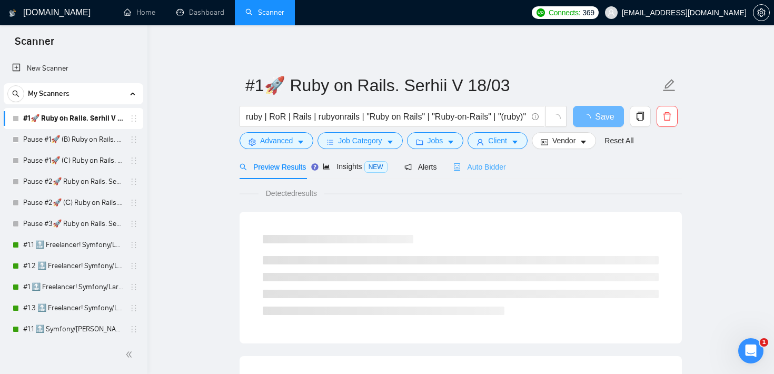
click at [496, 174] on div "Auto Bidder" at bounding box center [480, 166] width 52 height 25
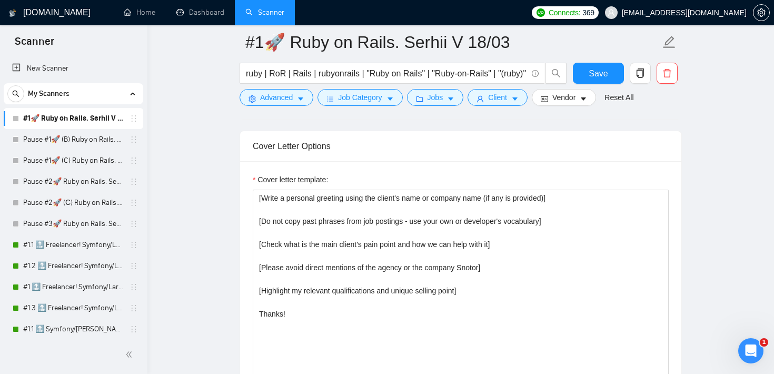
scroll to position [1299, 0]
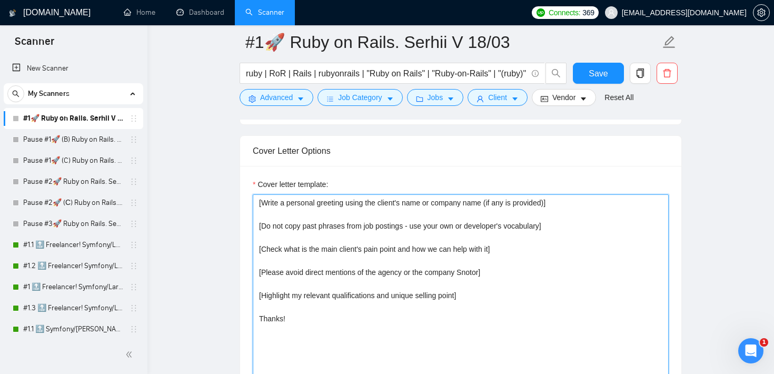
click at [351, 203] on textarea "[Write a personal greeting using the client's name or company name (if any is p…" at bounding box center [461, 312] width 416 height 237
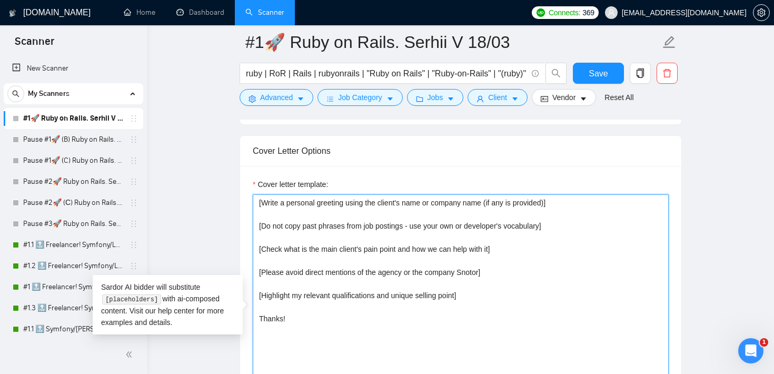
drag, startPoint x: 297, startPoint y: 316, endPoint x: 251, endPoint y: 316, distance: 45.8
click at [251, 316] on div "Cover letter template: [Write a personal greeting using the client's name or co…" at bounding box center [460, 311] width 441 height 291
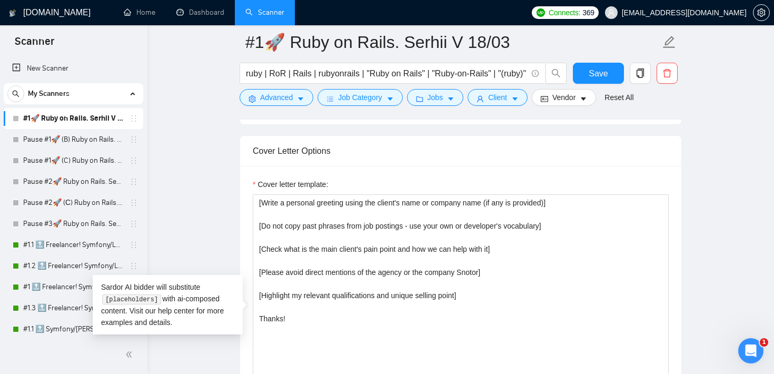
click at [228, 204] on main "#1🚀 Ruby on Rails. Serhii V 18/03 ruby | RoR | Rails | rubyonrails | "Ruby on R…" at bounding box center [460, 340] width 593 height 3194
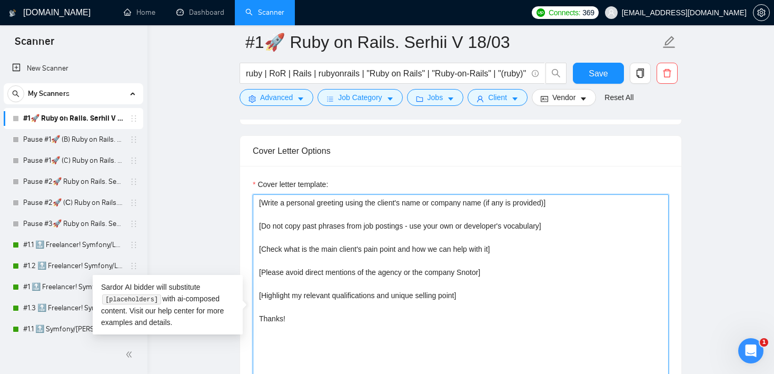
drag, startPoint x: 495, startPoint y: 303, endPoint x: 257, endPoint y: 199, distance: 259.5
click at [257, 199] on textarea "[Write a personal greeting using the client's name or company name (if any is p…" at bounding box center [461, 312] width 416 height 237
click at [577, 237] on textarea "[Write a personal greeting using the client's name or company name (if any is p…" at bounding box center [461, 312] width 416 height 237
click at [292, 271] on textarea "[Write a personal greeting using the client's name or company name (if any is p…" at bounding box center [461, 312] width 416 height 237
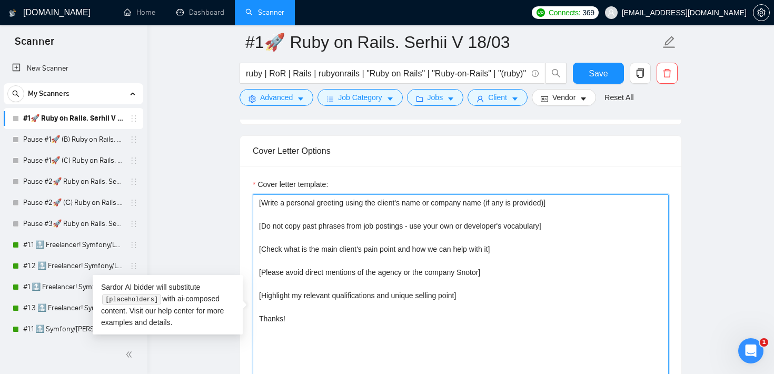
click at [292, 271] on textarea "[Write a personal greeting using the client's name or company name (if any is p…" at bounding box center [461, 312] width 416 height 237
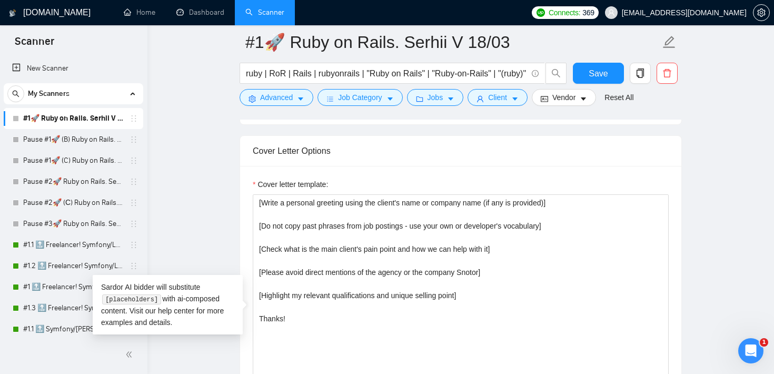
click at [215, 249] on main "#1🚀 Ruby on Rails. Serhii V 18/03 ruby | RoR | Rails | rubyonrails | "Ruby on R…" at bounding box center [460, 340] width 593 height 3194
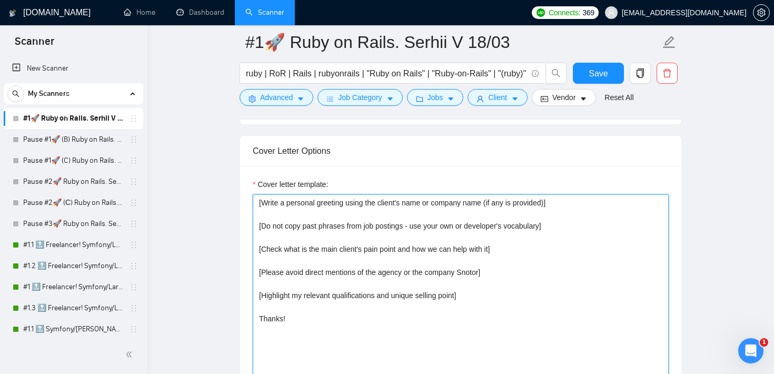
click at [327, 299] on textarea "[Write a personal greeting using the client's name or company name (if any is p…" at bounding box center [461, 312] width 416 height 237
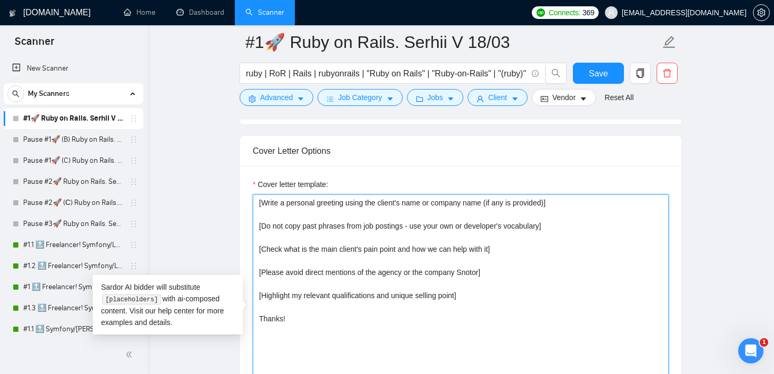
click at [327, 299] on textarea "[Write a personal greeting using the client's name or company name (if any is p…" at bounding box center [461, 312] width 416 height 237
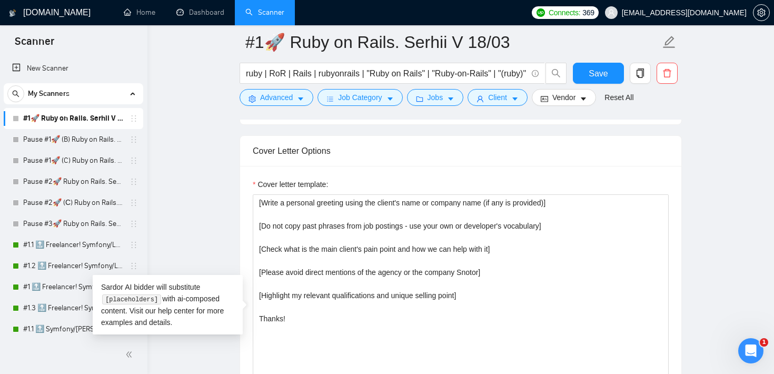
click at [203, 172] on main "#1🚀 Ruby on Rails. Serhii V 18/03 ruby | RoR | Rails | rubyonrails | "Ruby on R…" at bounding box center [460, 340] width 593 height 3194
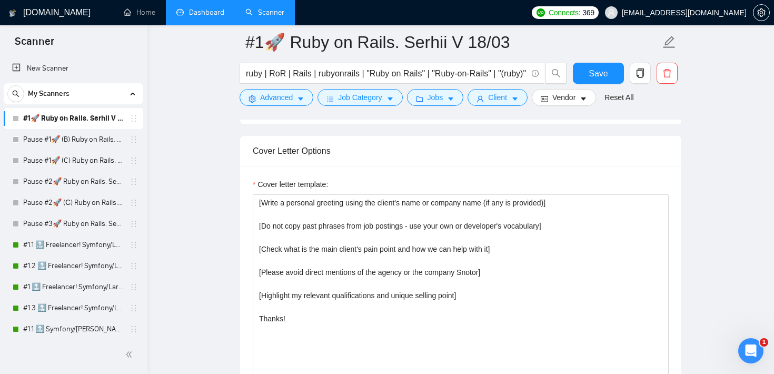
click at [204, 17] on link "Dashboard" at bounding box center [200, 12] width 48 height 9
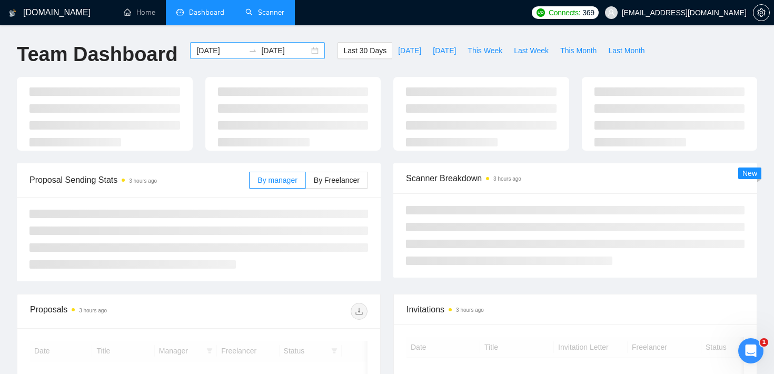
click at [211, 50] on input "[DATE]" at bounding box center [220, 51] width 48 height 12
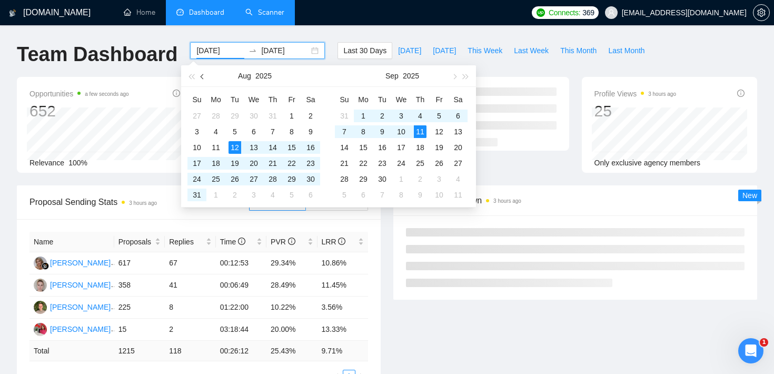
click at [205, 80] on button "button" at bounding box center [203, 75] width 12 height 21
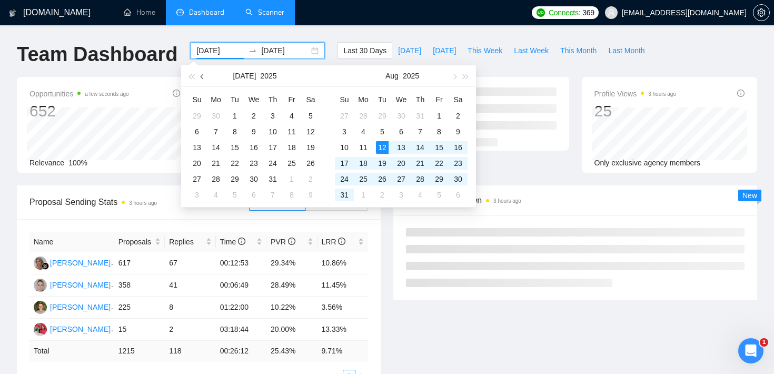
click at [205, 80] on button "button" at bounding box center [203, 75] width 12 height 21
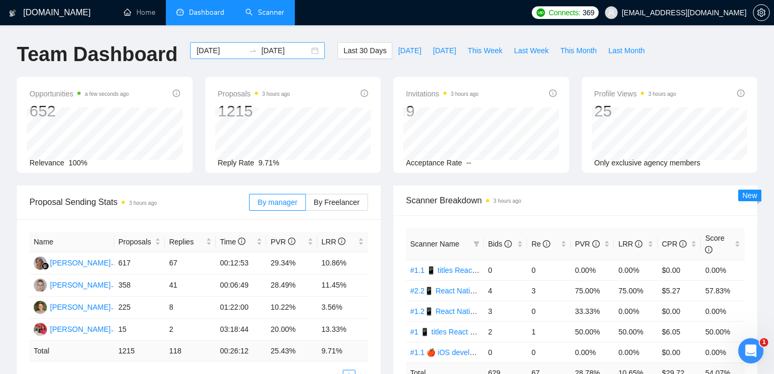
click at [211, 52] on input "[DATE]" at bounding box center [220, 51] width 48 height 12
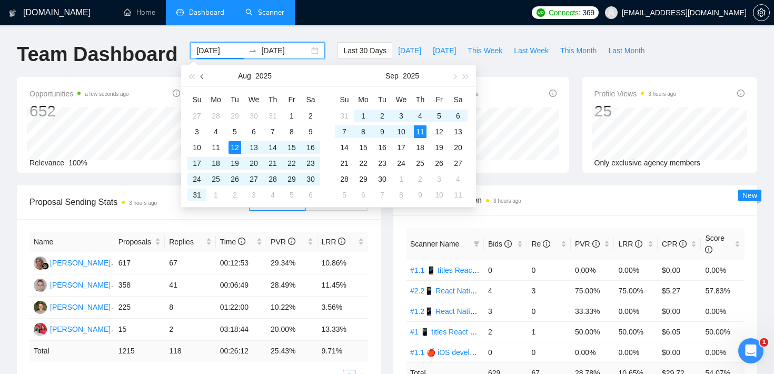
click at [205, 76] on button "button" at bounding box center [203, 75] width 12 height 21
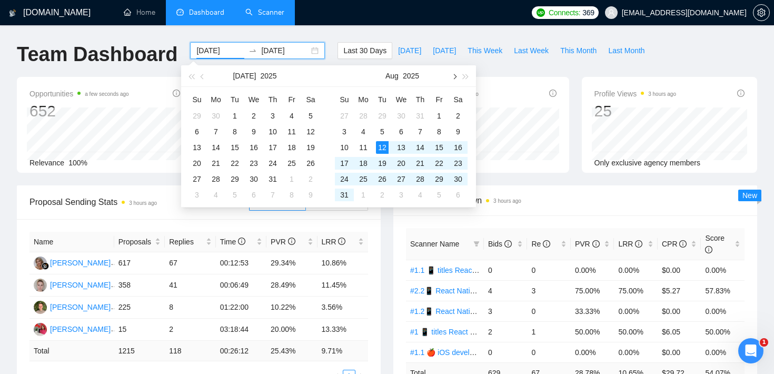
click at [455, 76] on span "button" at bounding box center [453, 76] width 5 height 5
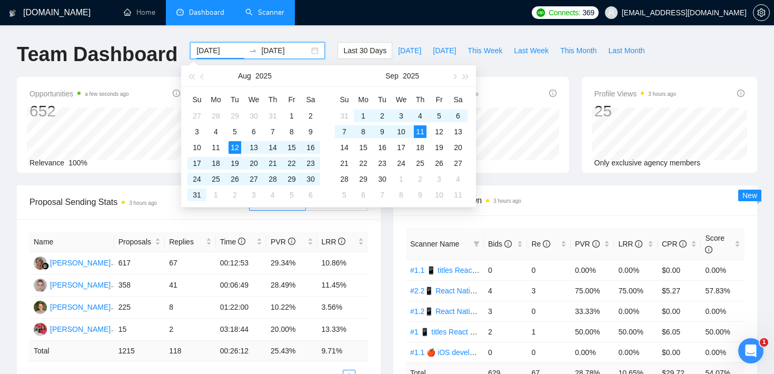
click at [144, 43] on h1 "Team Dashboard" at bounding box center [97, 54] width 161 height 25
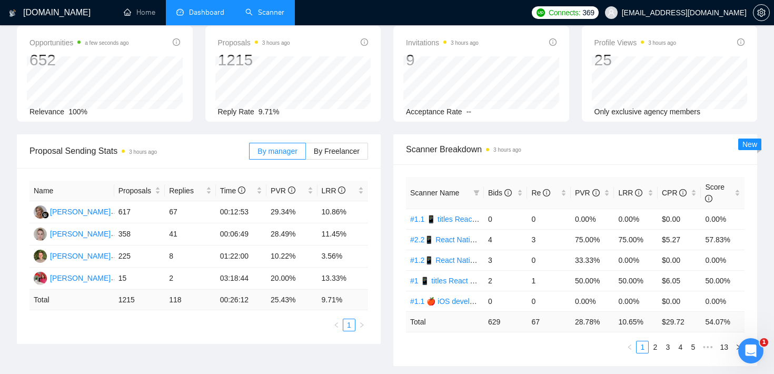
scroll to position [53, 0]
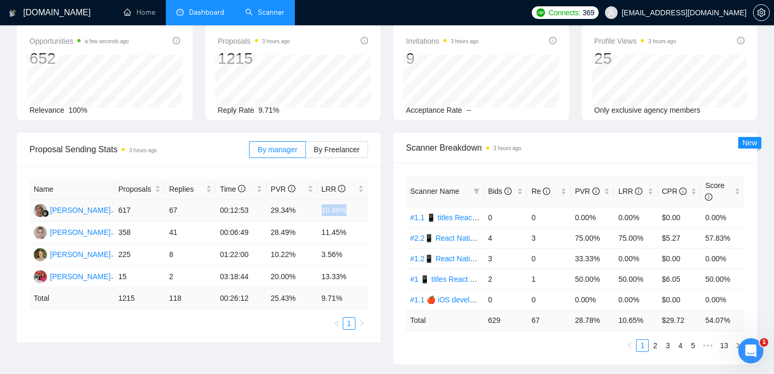
drag, startPoint x: 321, startPoint y: 209, endPoint x: 355, endPoint y: 208, distance: 33.2
click at [355, 208] on td "10.86%" at bounding box center [343, 211] width 51 height 22
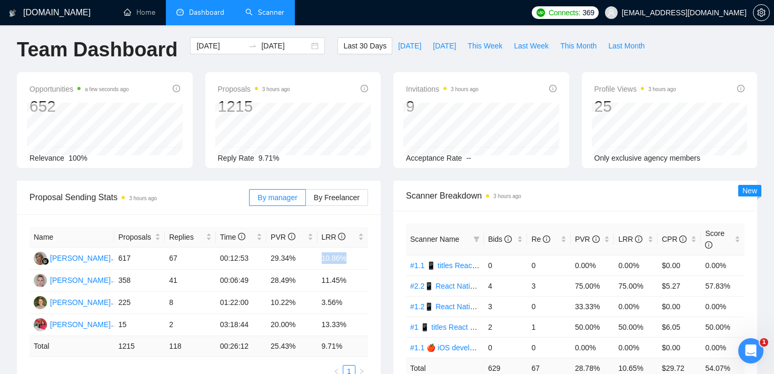
scroll to position [0, 0]
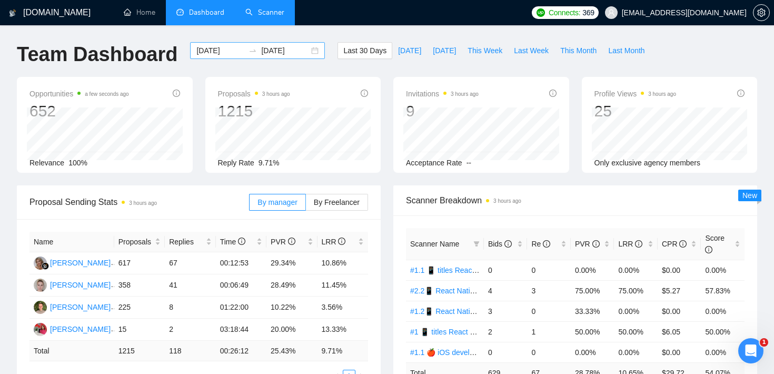
click at [216, 58] on div "[DATE] [DATE]" at bounding box center [257, 50] width 135 height 17
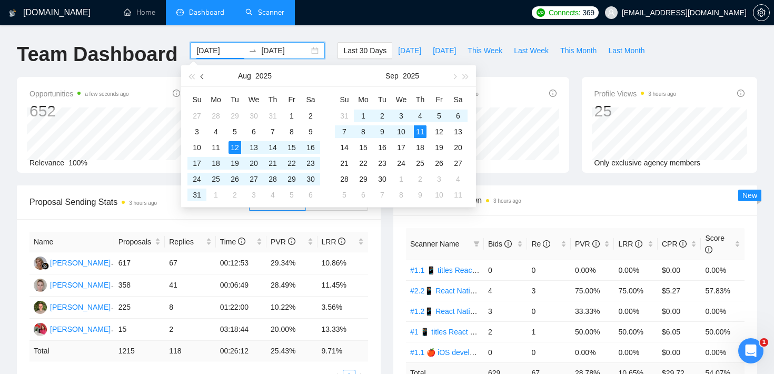
click at [202, 78] on button "button" at bounding box center [203, 75] width 12 height 21
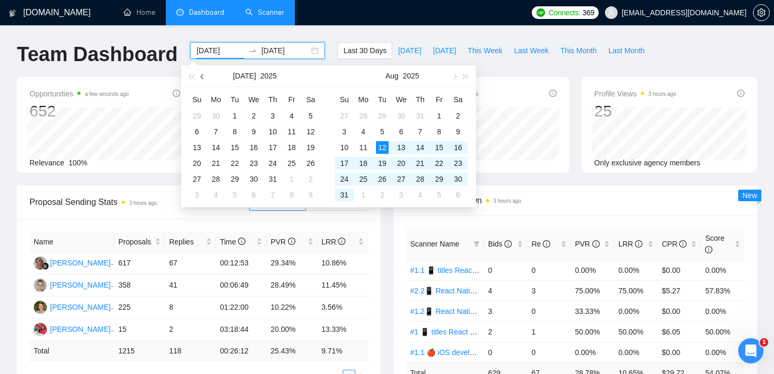
click at [202, 78] on button "button" at bounding box center [203, 75] width 12 height 21
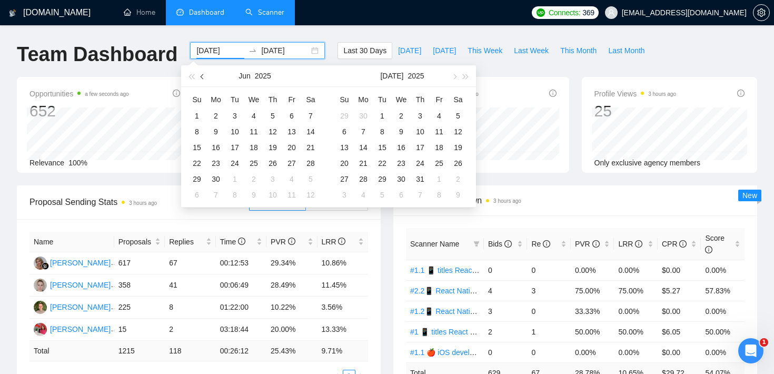
click at [202, 78] on button "button" at bounding box center [203, 75] width 12 height 21
click at [201, 78] on button "button" at bounding box center [203, 75] width 12 height 21
click at [202, 75] on span "button" at bounding box center [203, 76] width 5 height 5
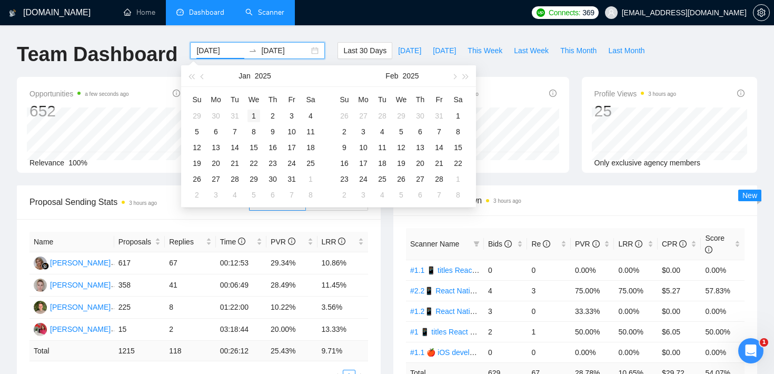
type input "[DATE]"
click at [252, 112] on div "1" at bounding box center [254, 116] width 13 height 13
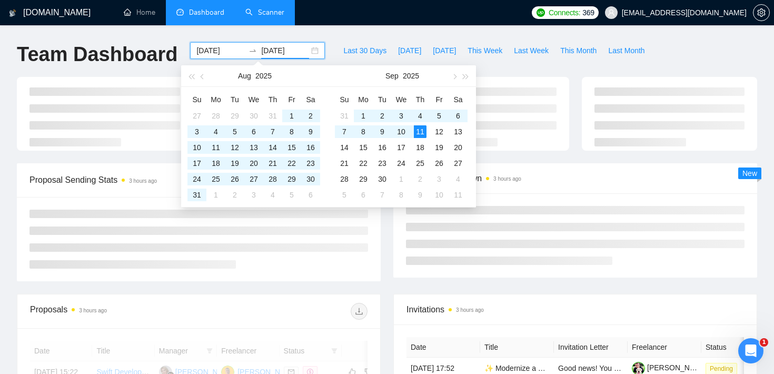
click at [327, 29] on div "[DOMAIN_NAME] Home Dashboard Scanner Connects: 369 [EMAIL_ADDRESS][DOMAIN_NAME]…" at bounding box center [387, 355] width 774 height 711
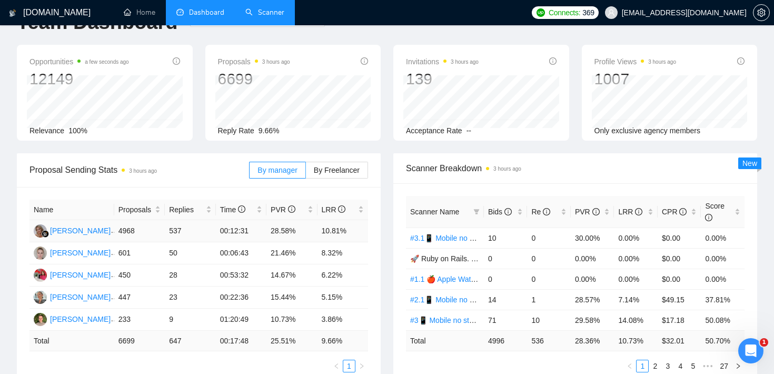
scroll to position [44, 0]
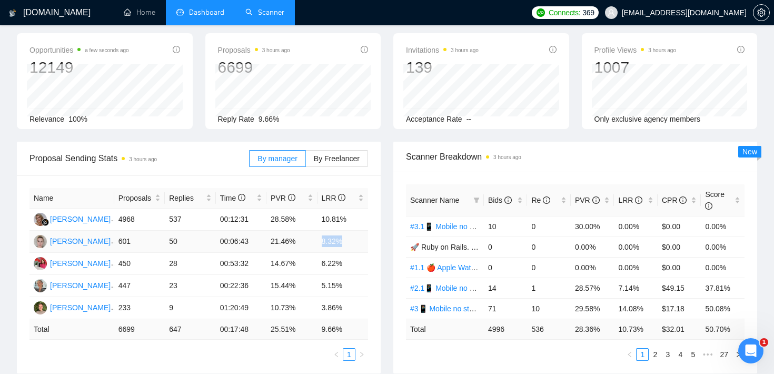
drag, startPoint x: 320, startPoint y: 238, endPoint x: 347, endPoint y: 238, distance: 26.3
click at [347, 238] on td "8.32%" at bounding box center [343, 242] width 51 height 22
drag, startPoint x: 321, startPoint y: 242, endPoint x: 349, endPoint y: 242, distance: 27.4
click at [349, 242] on td "8.32%" at bounding box center [343, 242] width 51 height 22
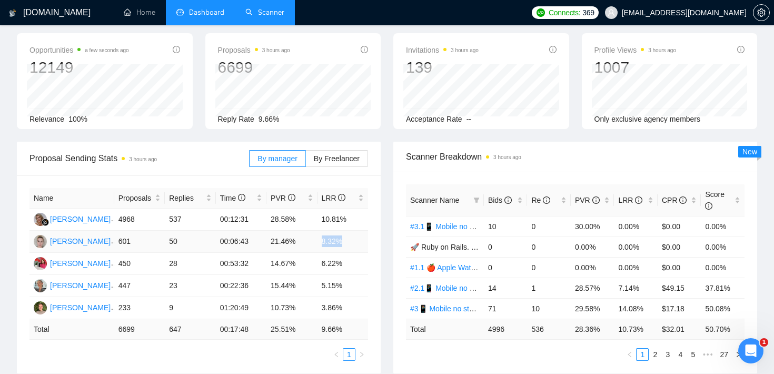
click at [349, 242] on td "8.32%" at bounding box center [343, 242] width 51 height 22
drag, startPoint x: 321, startPoint y: 285, endPoint x: 343, endPoint y: 286, distance: 22.7
click at [343, 286] on td "5.15%" at bounding box center [343, 286] width 51 height 22
drag, startPoint x: 319, startPoint y: 307, endPoint x: 346, endPoint y: 307, distance: 26.9
click at [346, 307] on td "3.86%" at bounding box center [343, 308] width 51 height 22
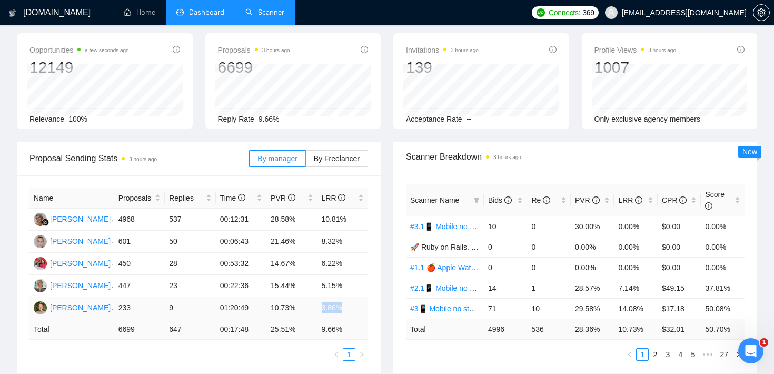
click at [346, 300] on td "3.86%" at bounding box center [343, 308] width 51 height 22
drag, startPoint x: 169, startPoint y: 219, endPoint x: 188, endPoint y: 216, distance: 19.6
click at [188, 216] on td "537" at bounding box center [190, 220] width 51 height 22
click at [386, 135] on div "Opportunities a few seconds ago 12149 Relevance 100% Proposals 3 hours ago 6699…" at bounding box center [387, 87] width 753 height 109
click at [648, 194] on div "LRR" at bounding box center [635, 200] width 35 height 12
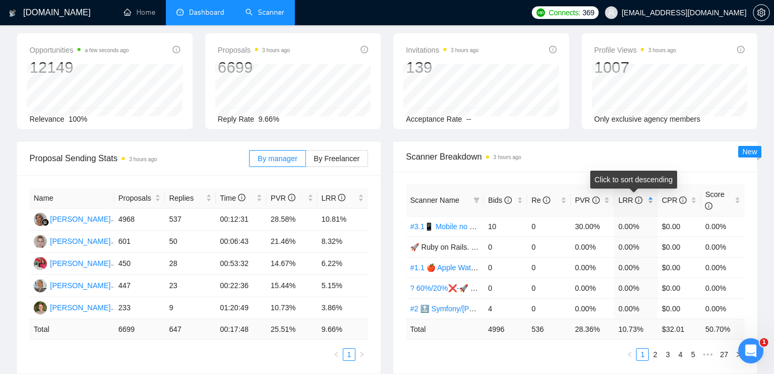
click at [648, 194] on div "LRR" at bounding box center [635, 200] width 35 height 12
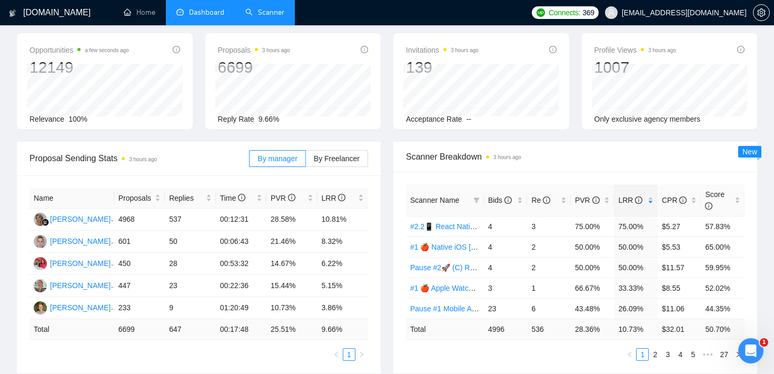
click at [574, 133] on div "Opportunities a few seconds ago 12149 Relevance 100% Proposals 3 hours ago 6699…" at bounding box center [387, 87] width 753 height 109
click at [267, 17] on link "Scanner" at bounding box center [264, 12] width 39 height 9
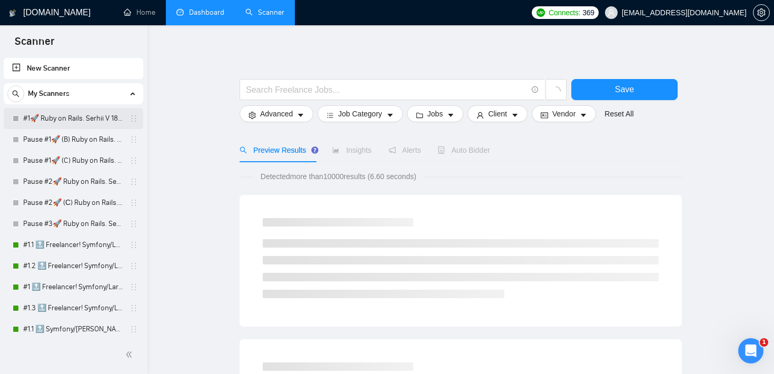
click at [84, 124] on link "#1🚀 Ruby on Rails. Serhii V 18/03" at bounding box center [73, 118] width 100 height 21
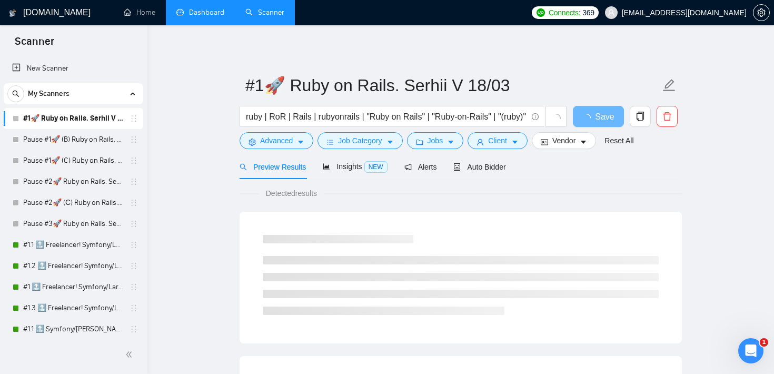
click at [510, 165] on div "Preview Results Insights NEW Alerts Auto Bidder" at bounding box center [461, 166] width 442 height 25
click at [497, 166] on span "Auto Bidder" at bounding box center [480, 167] width 52 height 8
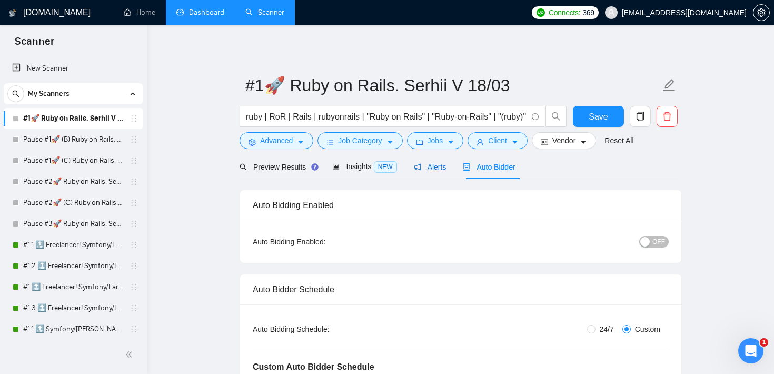
click at [445, 164] on span "Alerts" at bounding box center [430, 167] width 33 height 8
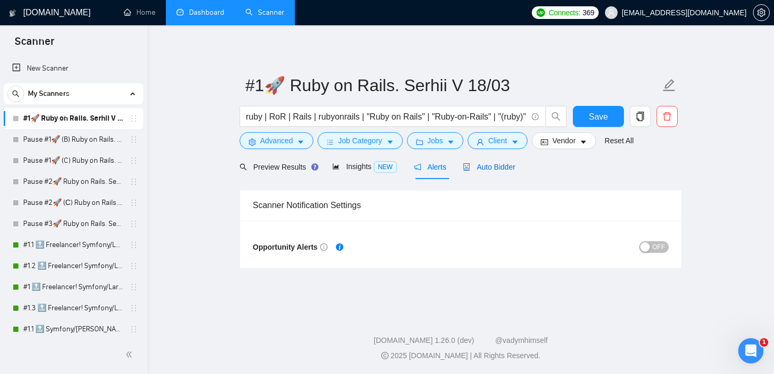
click at [485, 165] on span "Auto Bidder" at bounding box center [489, 167] width 52 height 8
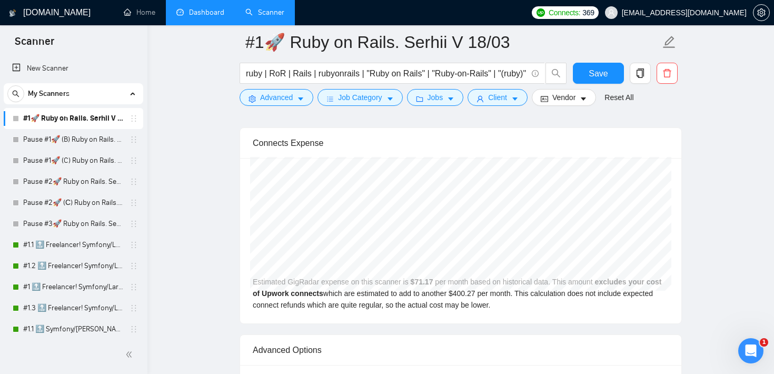
scroll to position [2357, 0]
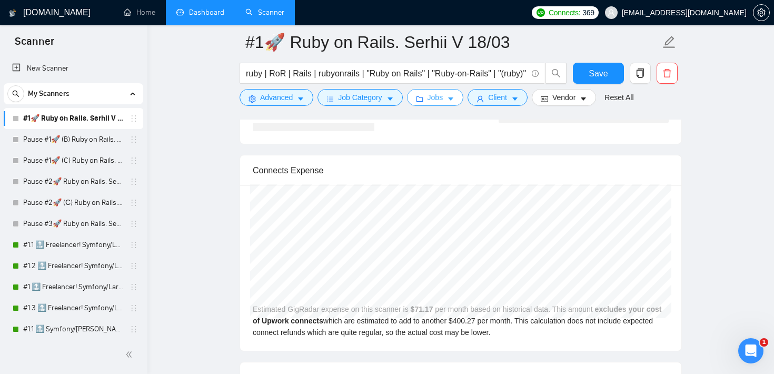
click at [447, 96] on button "Jobs" at bounding box center [435, 97] width 57 height 17
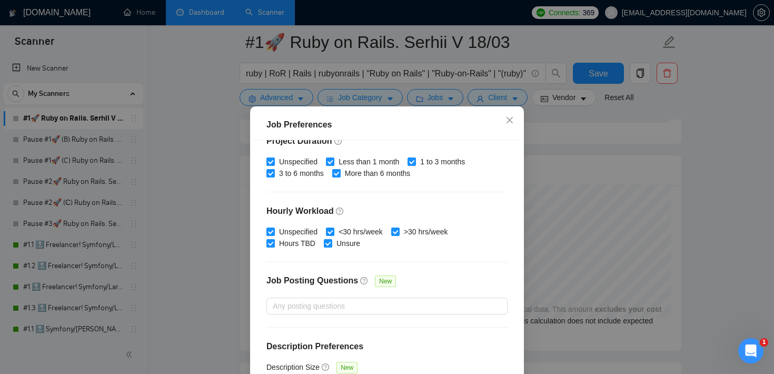
scroll to position [332, 0]
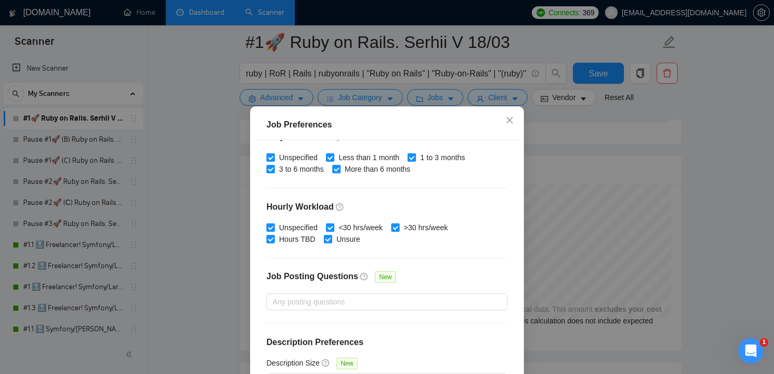
click at [545, 158] on div "Job Preferences Budget Project Type All Fixed Price Hourly Rate Fixed Price Bud…" at bounding box center [387, 187] width 774 height 374
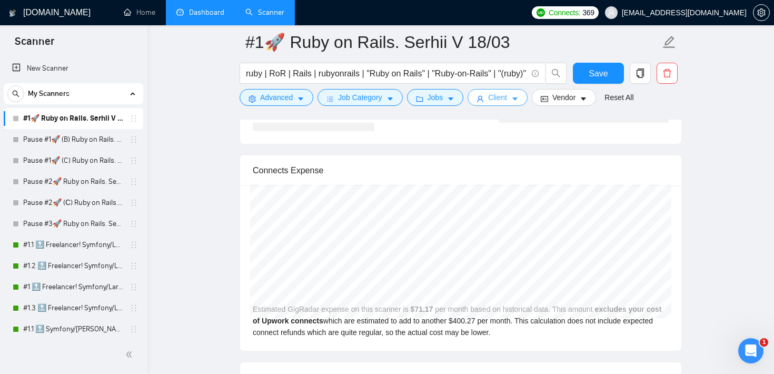
click at [513, 97] on button "Client" at bounding box center [498, 97] width 60 height 17
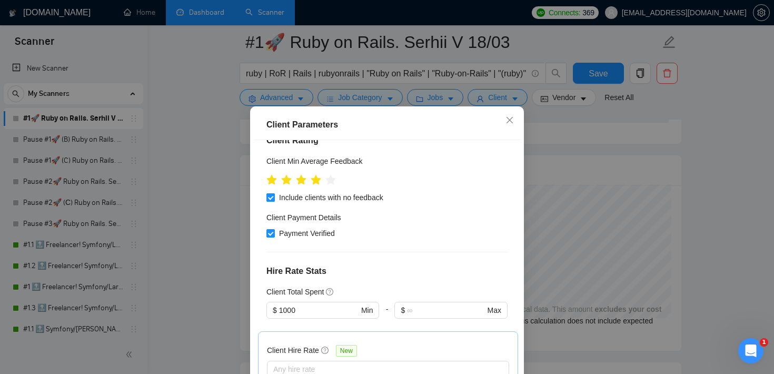
scroll to position [297, 0]
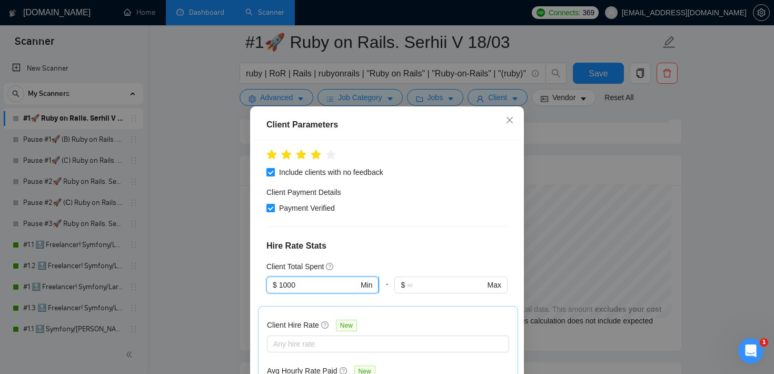
click at [327, 279] on input "1000" at bounding box center [319, 285] width 80 height 12
click at [365, 240] on h4 "Hire Rate Stats" at bounding box center [387, 246] width 241 height 13
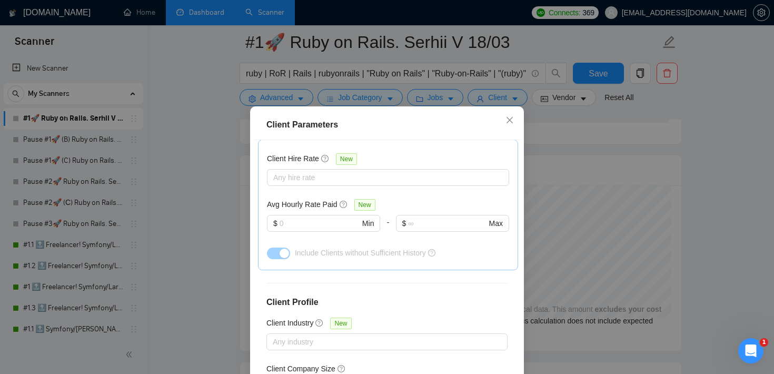
scroll to position [74, 0]
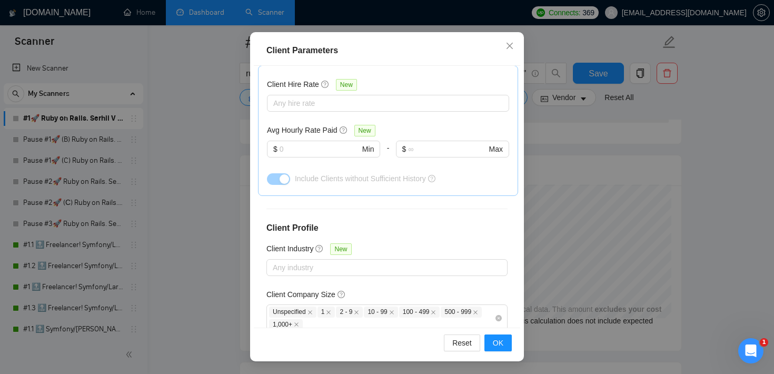
click at [582, 109] on div "Client Parameters Client Location Include Client Countries Select Exclude Clien…" at bounding box center [387, 187] width 774 height 374
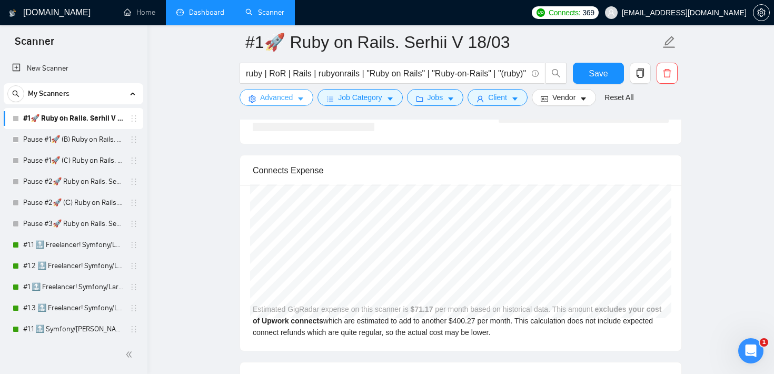
click at [280, 99] on span "Advanced" at bounding box center [276, 98] width 33 height 12
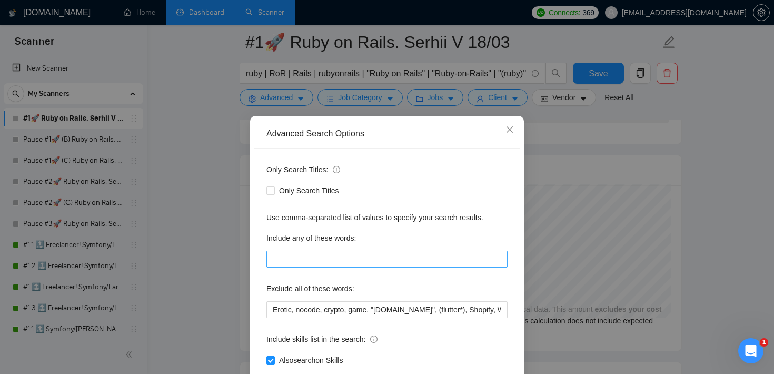
scroll to position [64, 0]
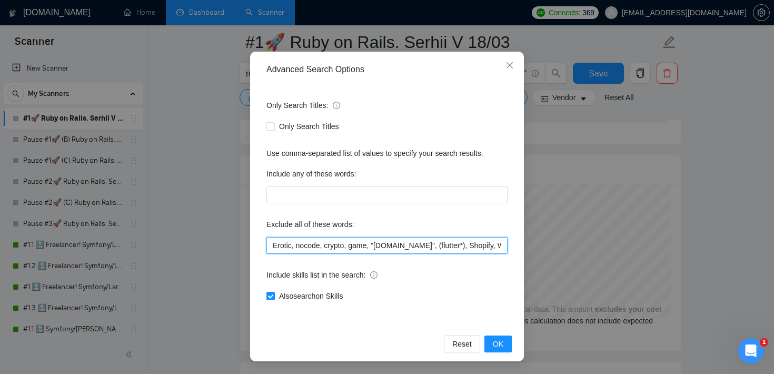
click at [365, 247] on input "Erotic, nocode, crypto, game, "[DOMAIN_NAME]", (flutter*), Shopify, Wix, WordPr…" at bounding box center [387, 245] width 241 height 17
click at [724, 136] on div "Advanced Search Options Only Search Titles: Only Search Titles Use comma-separa…" at bounding box center [387, 187] width 774 height 374
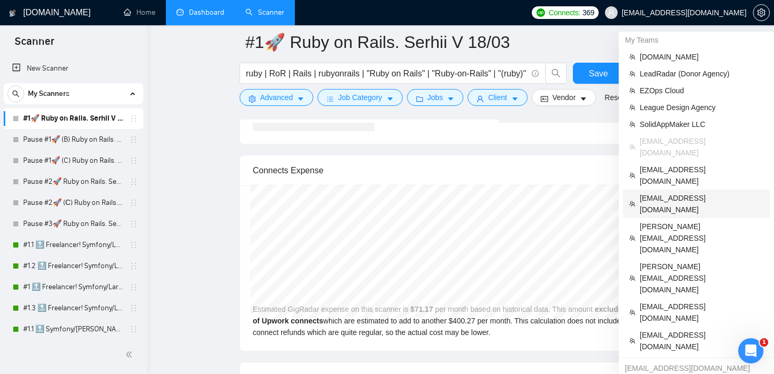
click at [672, 192] on span "[EMAIL_ADDRESS][DOMAIN_NAME]" at bounding box center [702, 203] width 124 height 23
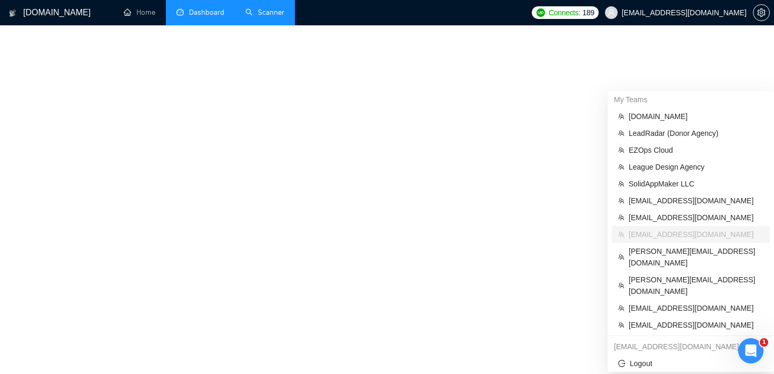
scroll to position [498, 0]
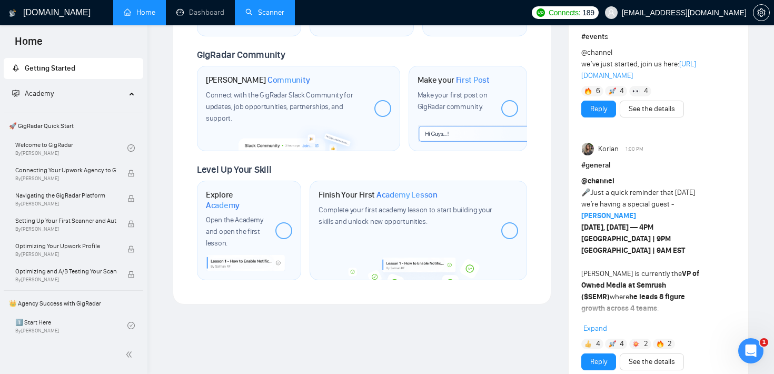
click at [263, 17] on link "Scanner" at bounding box center [264, 12] width 39 height 9
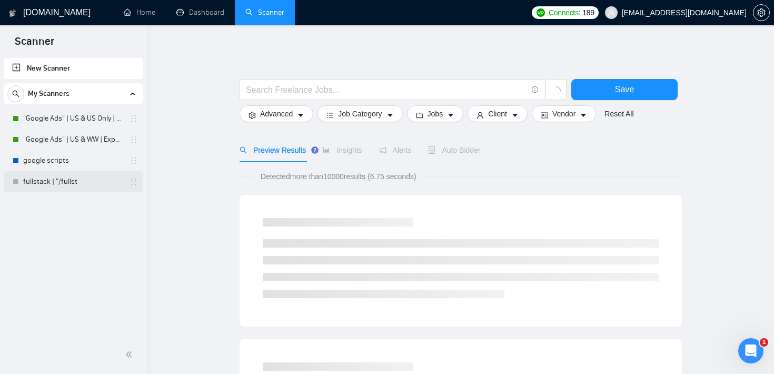
click at [75, 181] on link "fullstack | "/fullst" at bounding box center [73, 181] width 100 height 21
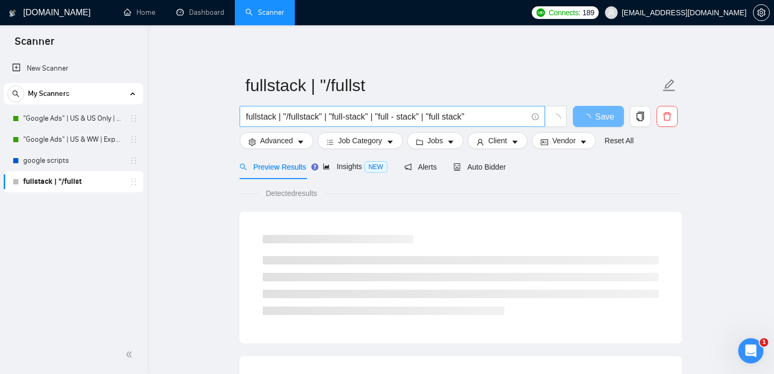
click at [285, 115] on input "fullstack | "/fullstack" | "full-stack" | "full - stack" | "full stack"" at bounding box center [386, 116] width 281 height 13
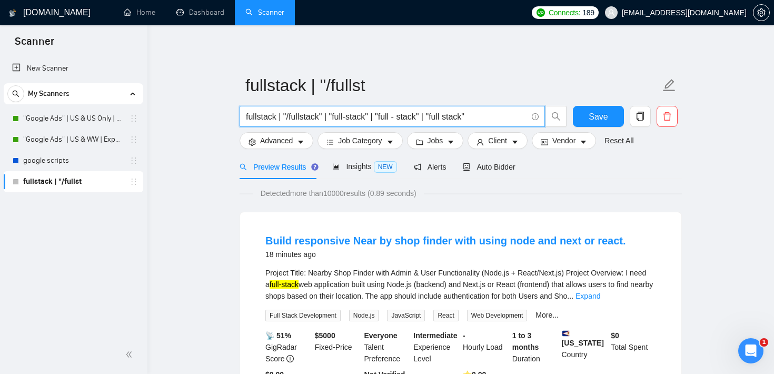
click at [303, 123] on span "fullstack | "/fullstack" | "full-stack" | "full - stack" | "full stack"" at bounding box center [393, 116] width 306 height 21
click at [308, 119] on input "next.js | nextjs | next js"" at bounding box center [386, 116] width 281 height 13
click at [270, 117] on input "next.js | nextjs | "next js"" at bounding box center [386, 116] width 281 height 13
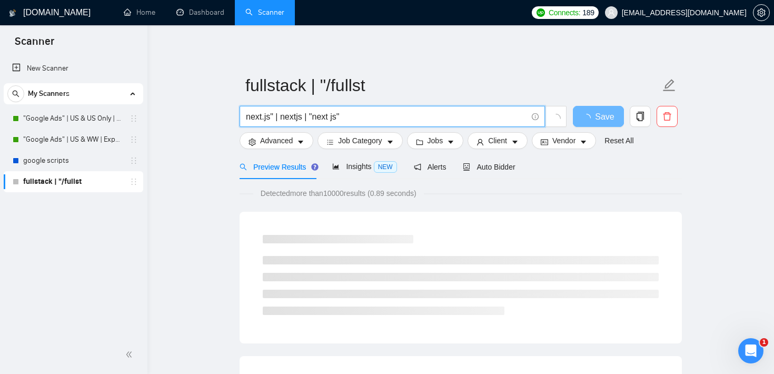
click at [246, 117] on input "next.js" | nextjs | "next js"" at bounding box center [386, 116] width 281 height 13
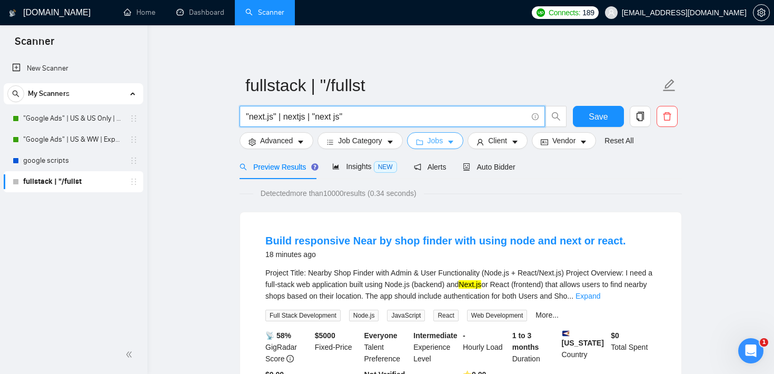
type input ""next.js" | nextjs | "next js""
click at [444, 137] on span "Jobs" at bounding box center [436, 141] width 16 height 12
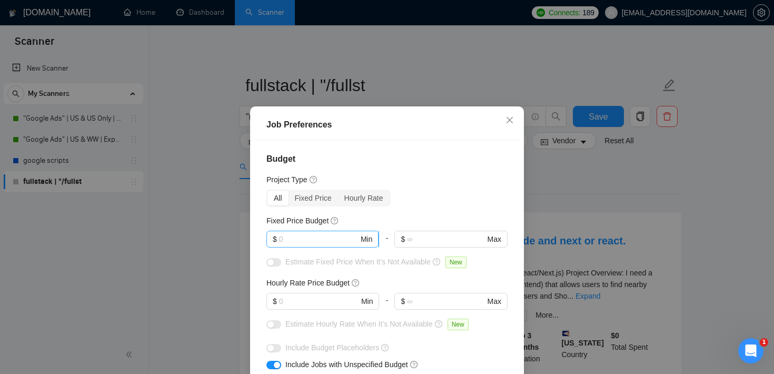
click at [306, 242] on input "text" at bounding box center [319, 239] width 80 height 12
click at [288, 300] on input "text" at bounding box center [319, 302] width 80 height 12
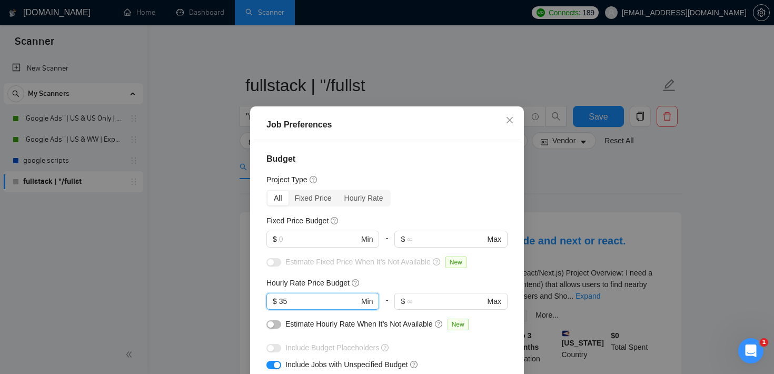
type input "35"
click at [383, 275] on div "Budget Project Type All Fixed Price Hourly Rate Fixed Price Budget $ Min - $ Ma…" at bounding box center [387, 271] width 267 height 262
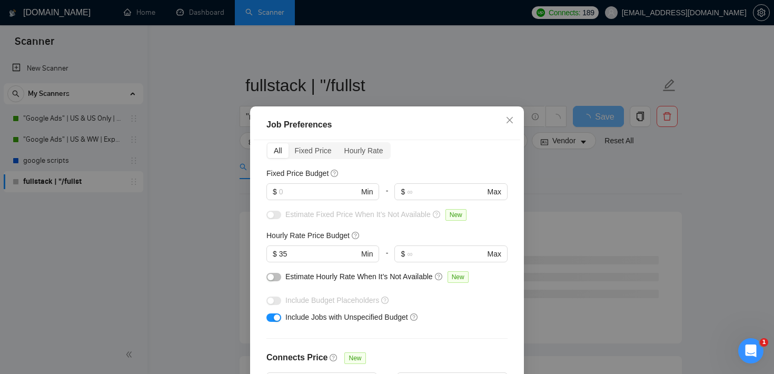
scroll to position [51, 0]
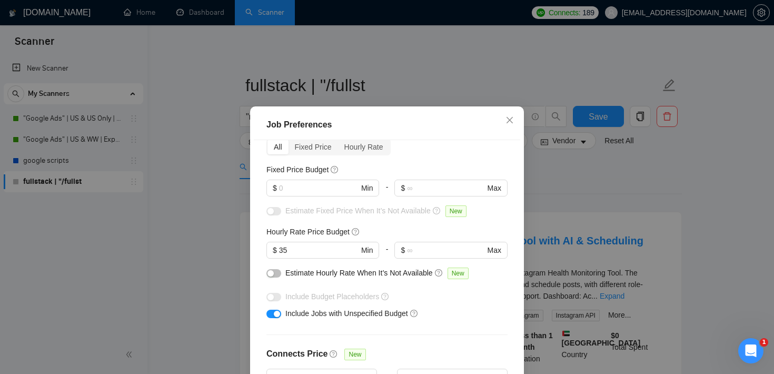
click at [271, 313] on button "button" at bounding box center [274, 314] width 15 height 8
click at [322, 193] on input "text" at bounding box center [319, 188] width 80 height 12
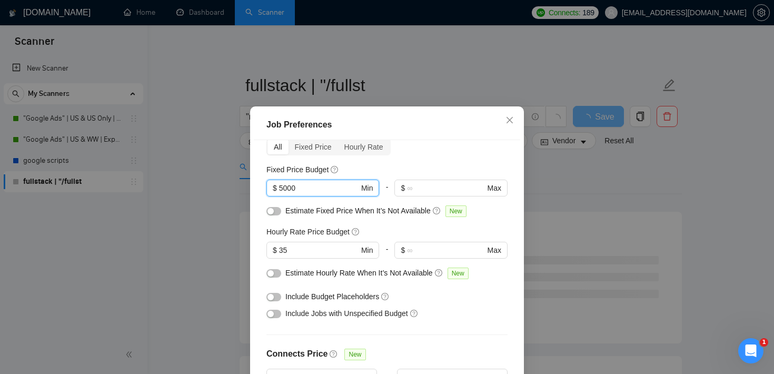
type input "5000"
click at [268, 212] on div "button" at bounding box center [271, 211] width 6 height 6
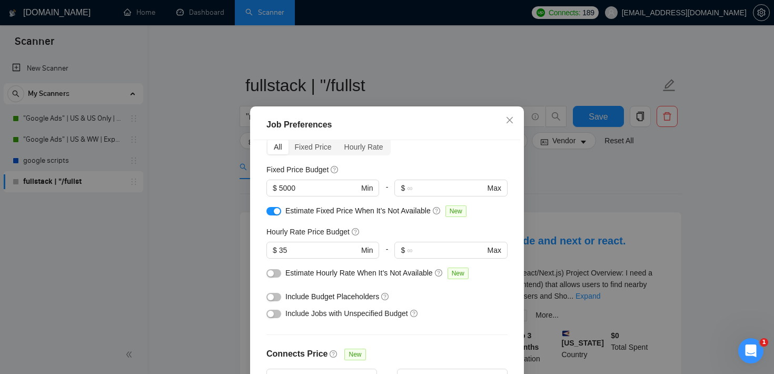
click at [275, 271] on button "button" at bounding box center [274, 273] width 15 height 8
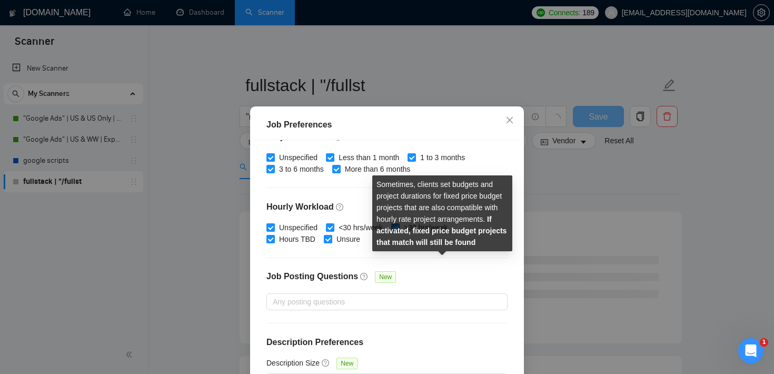
scroll to position [74, 0]
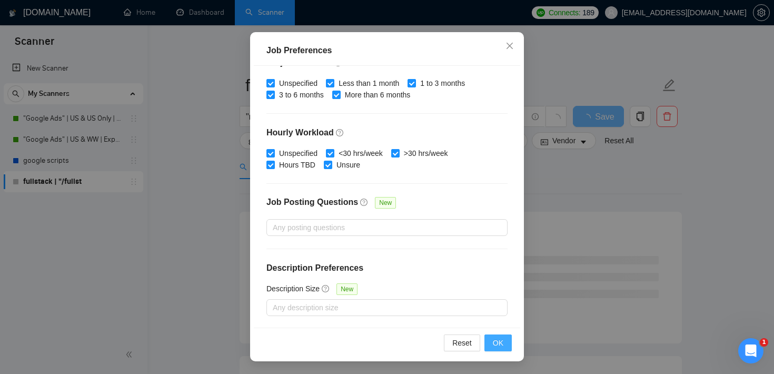
click at [505, 345] on button "OK" at bounding box center [498, 342] width 27 height 17
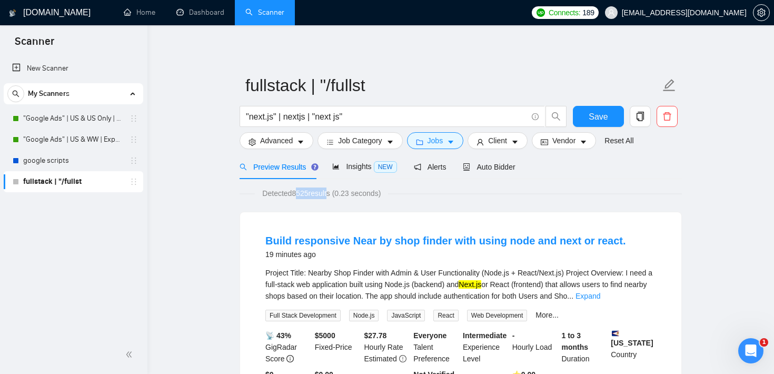
drag, startPoint x: 295, startPoint y: 192, endPoint x: 332, endPoint y: 192, distance: 36.9
click at [332, 192] on span "Detected 8525 results (0.23 seconds)" at bounding box center [321, 194] width 133 height 12
click at [506, 160] on div "Auto Bidder" at bounding box center [489, 166] width 52 height 25
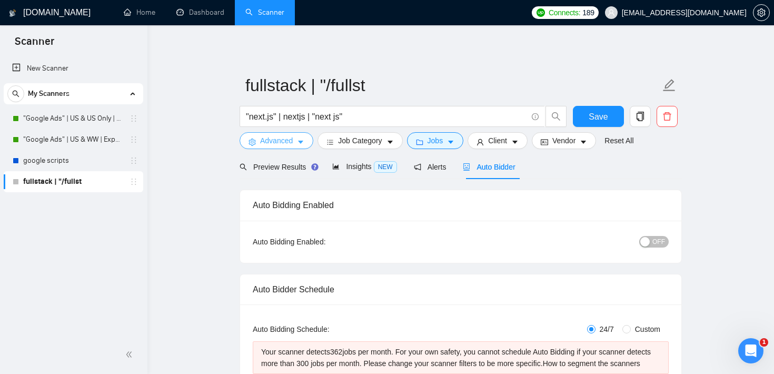
click at [288, 139] on span "Advanced" at bounding box center [276, 141] width 33 height 12
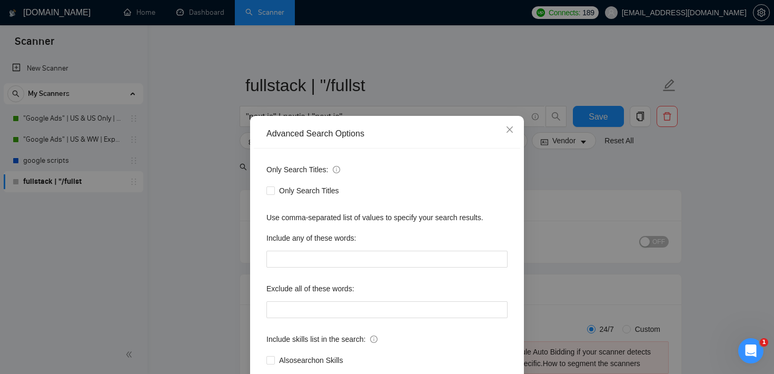
click at [586, 182] on div "Advanced Search Options Only Search Titles: Only Search Titles Use comma-separa…" at bounding box center [387, 187] width 774 height 374
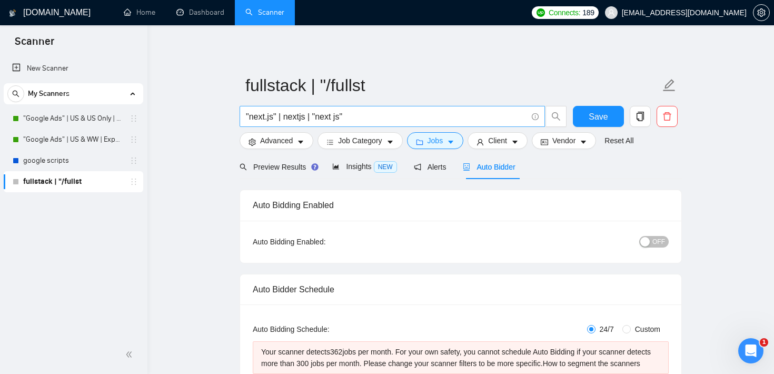
click at [285, 117] on input ""next.js" | nextjs | "next js"" at bounding box center [386, 116] width 281 height 13
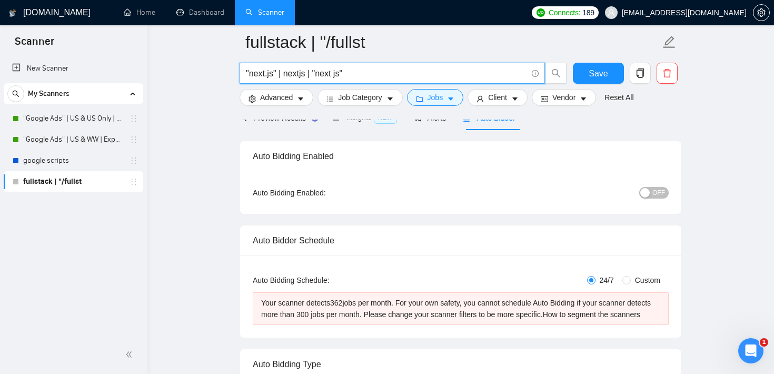
scroll to position [84, 0]
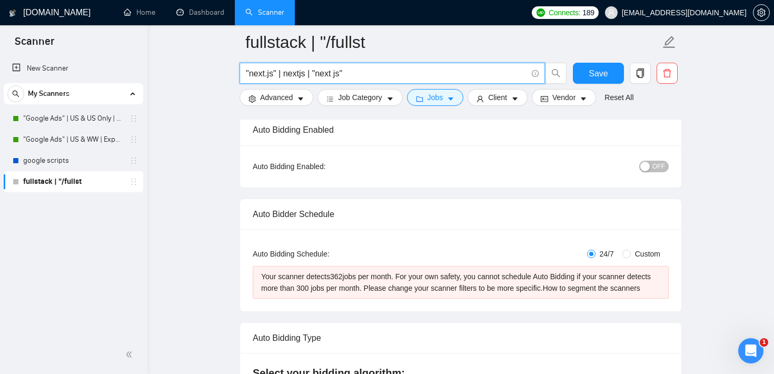
click at [401, 186] on div "Auto Bidding Enabled: OFF" at bounding box center [460, 166] width 441 height 42
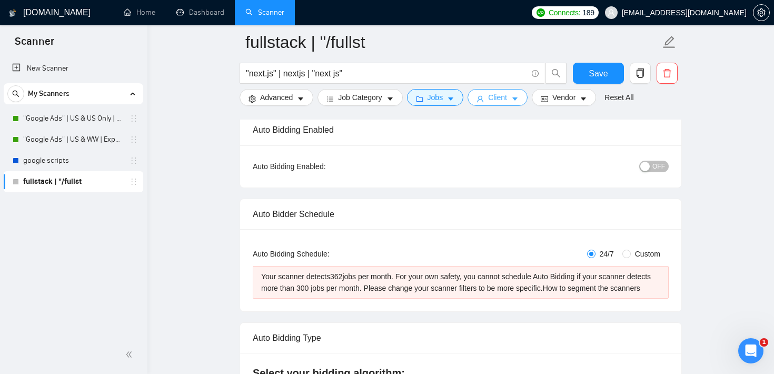
click at [495, 91] on button "Client" at bounding box center [498, 97] width 60 height 17
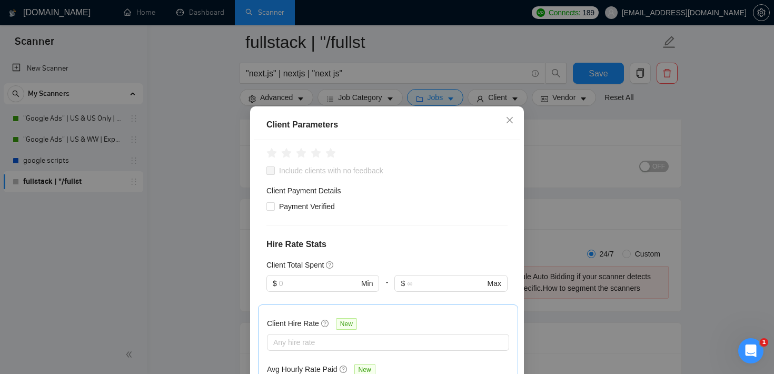
scroll to position [241, 0]
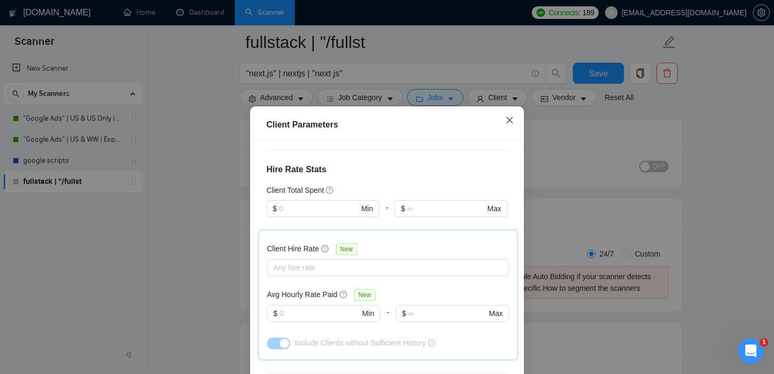
click at [508, 122] on icon "close" at bounding box center [510, 120] width 8 height 8
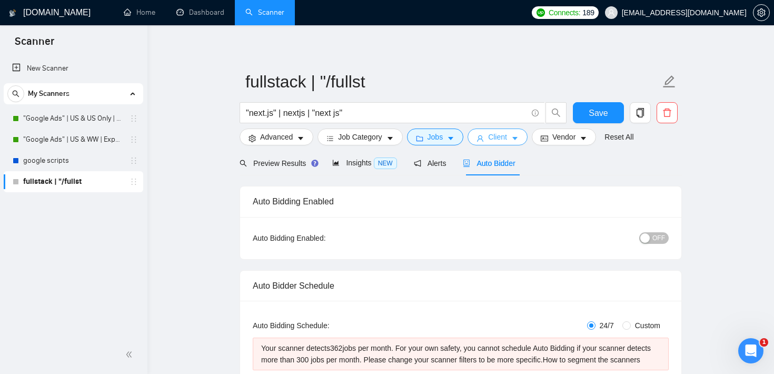
scroll to position [0, 0]
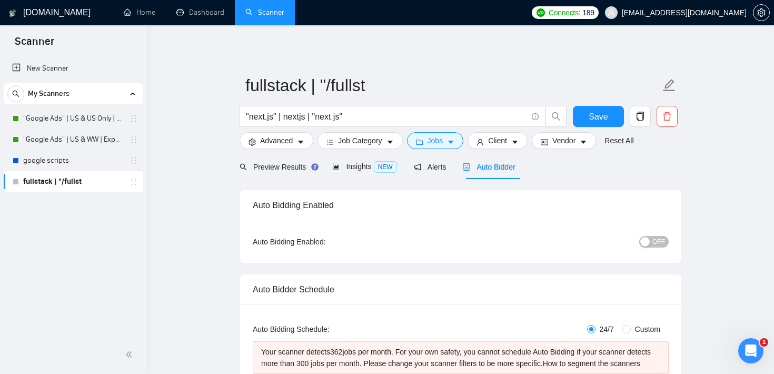
click at [151, 17] on link "Home" at bounding box center [140, 12] width 32 height 9
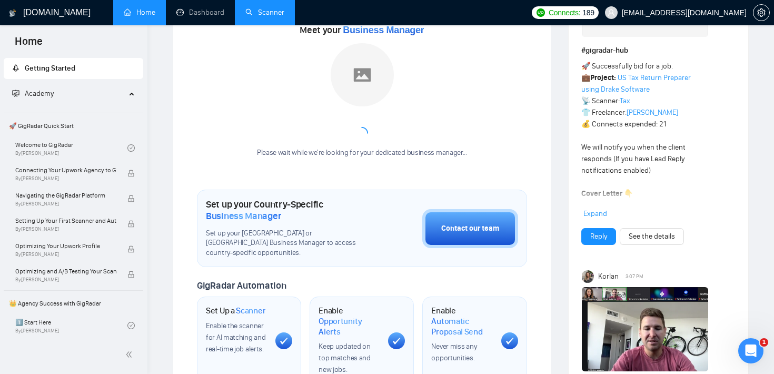
click at [260, 17] on link "Scanner" at bounding box center [264, 12] width 39 height 9
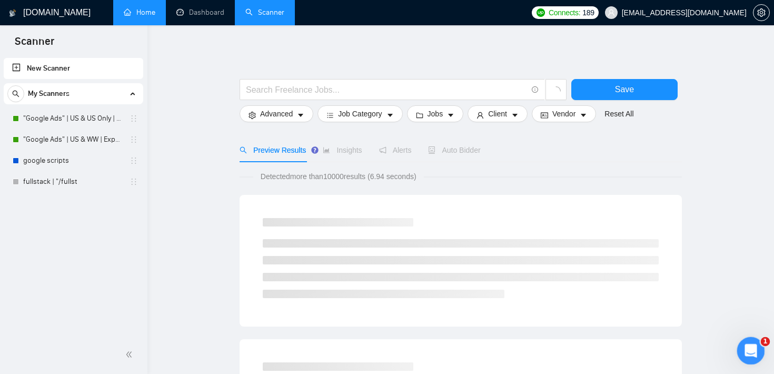
click at [743, 357] on div "Open Intercom Messenger" at bounding box center [749, 349] width 35 height 35
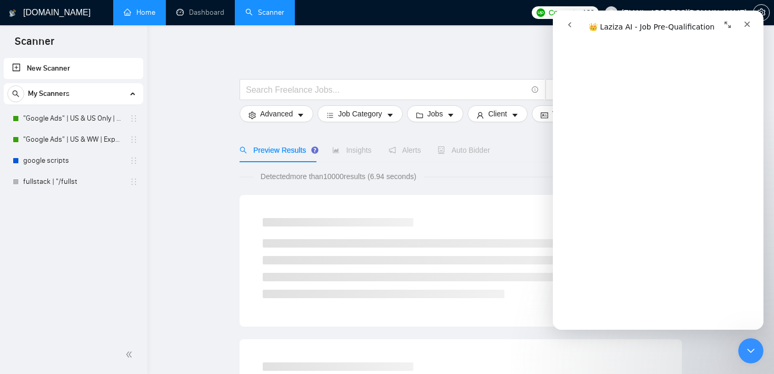
click at [569, 25] on icon "go back" at bounding box center [570, 25] width 8 height 8
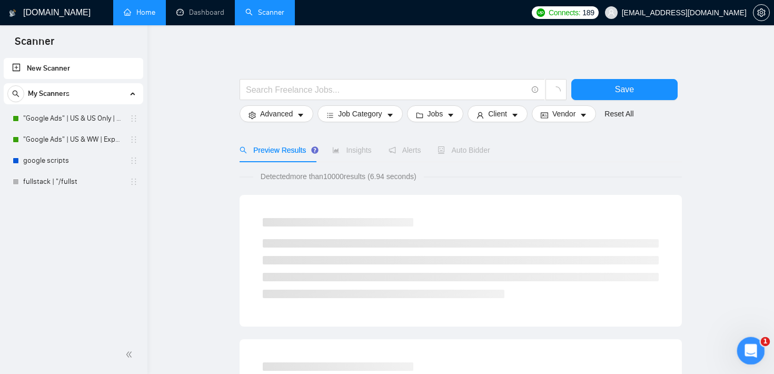
click at [746, 358] on div "Open Intercom Messenger" at bounding box center [749, 349] width 35 height 35
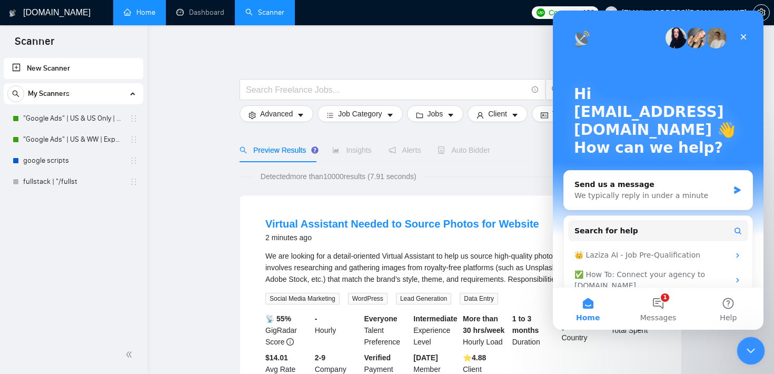
click at [759, 353] on div "Close Intercom Messenger" at bounding box center [749, 349] width 25 height 25
